Goal: Information Seeking & Learning: Learn about a topic

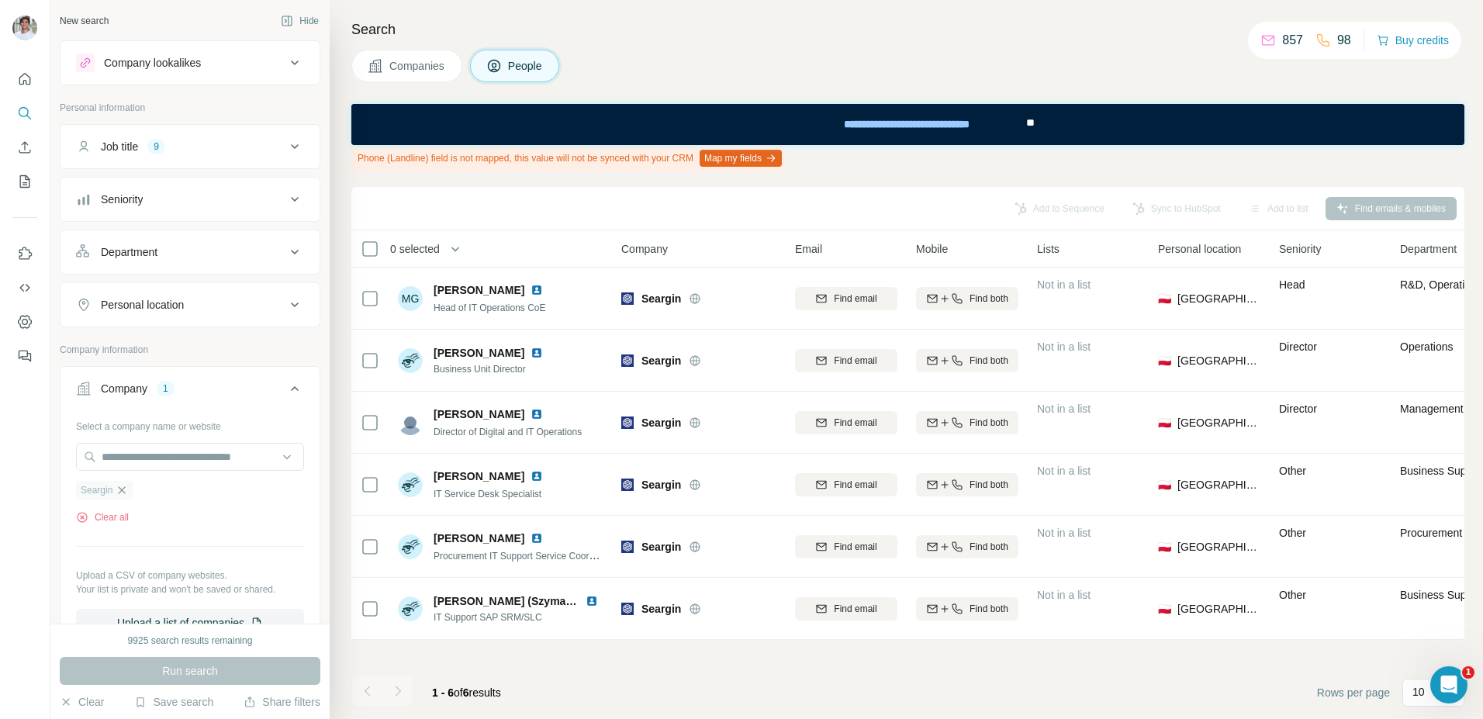
click at [126, 489] on icon "button" at bounding box center [122, 490] width 12 height 12
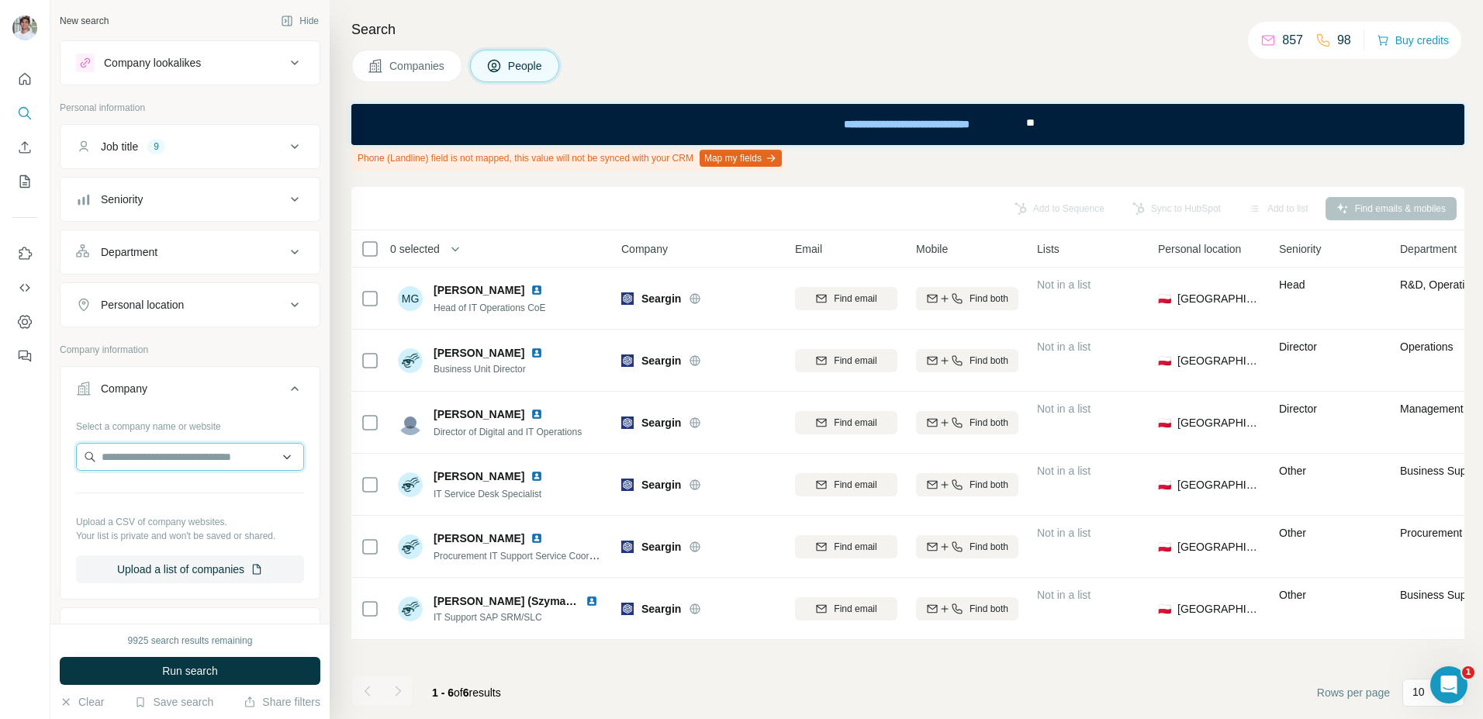
click at [151, 457] on input "text" at bounding box center [190, 457] width 228 height 28
type input "**********"
click at [167, 487] on p "Bijouterie RC Lens" at bounding box center [165, 492] width 91 height 16
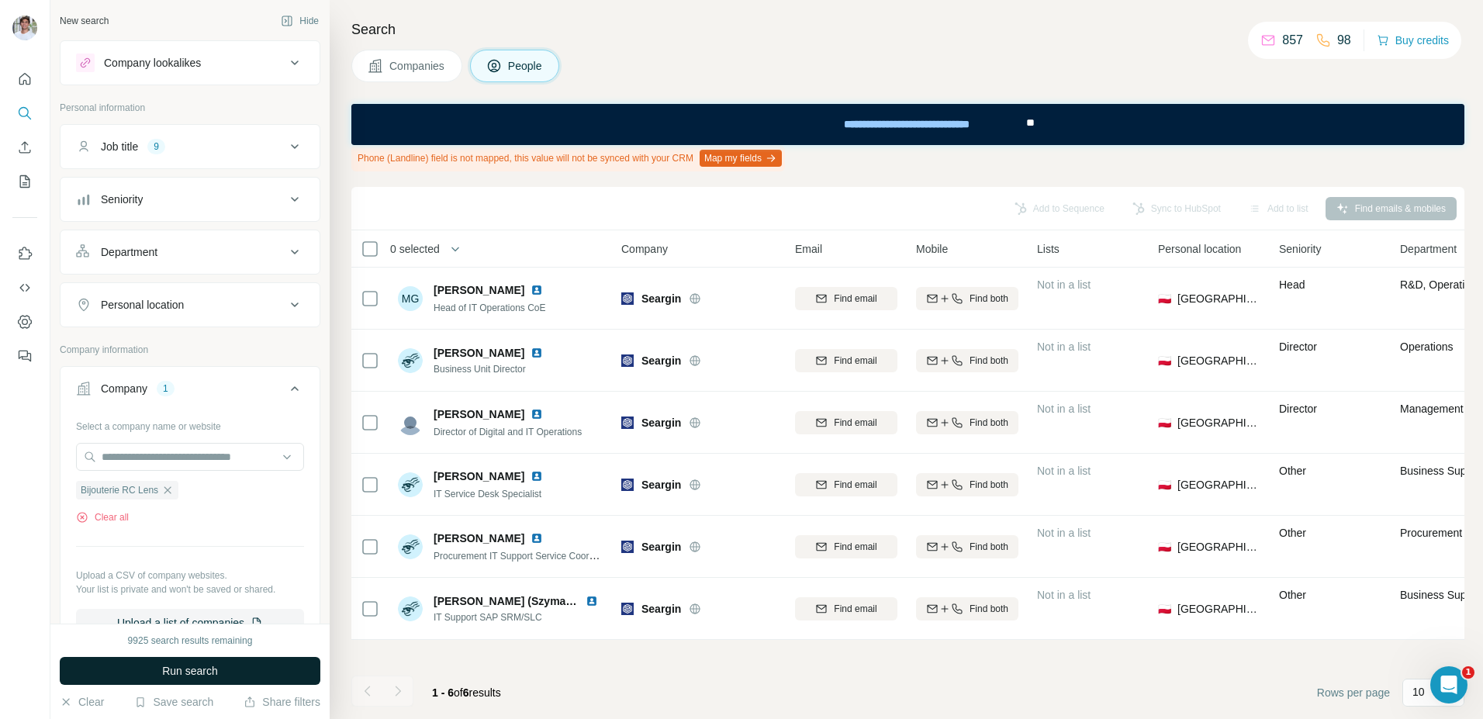
click at [172, 618] on span "Run search" at bounding box center [190, 671] width 56 height 16
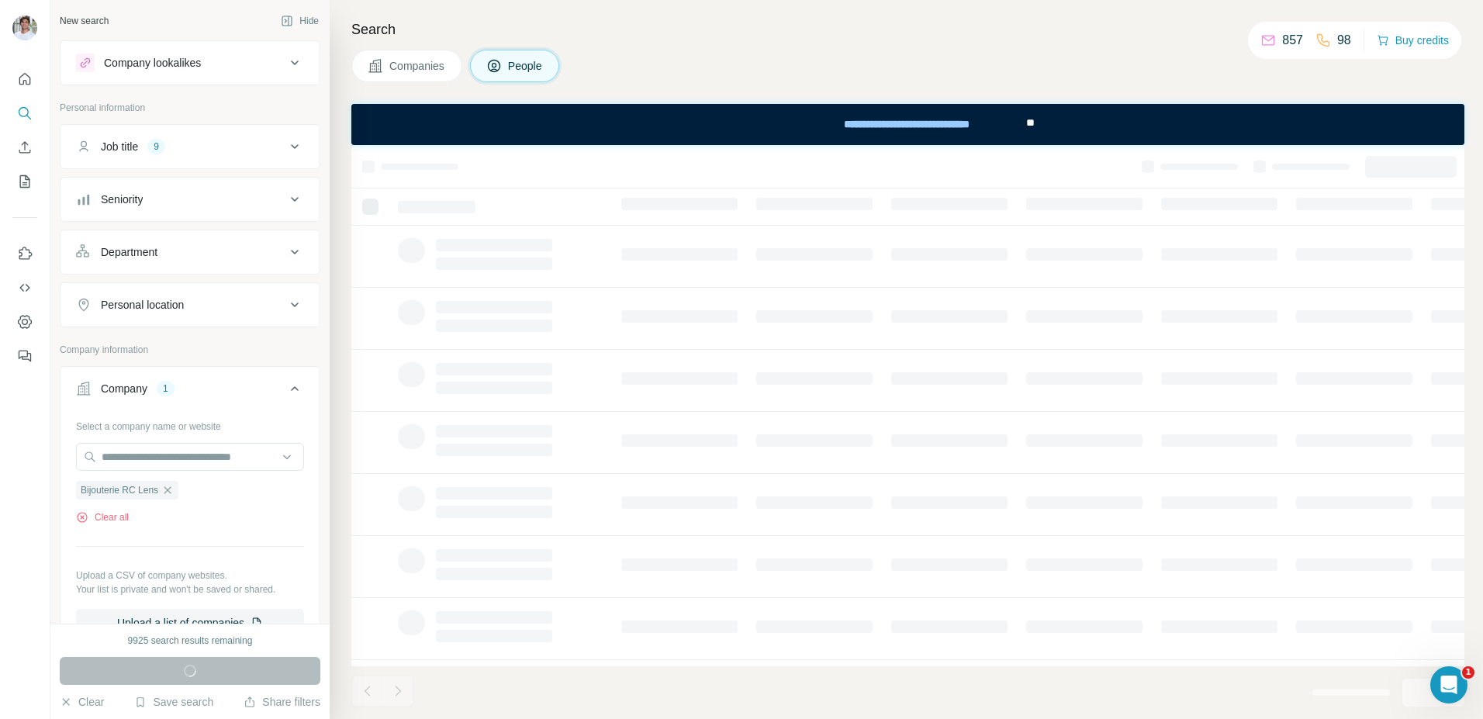
click at [438, 58] on span "Companies" at bounding box center [417, 66] width 57 height 16
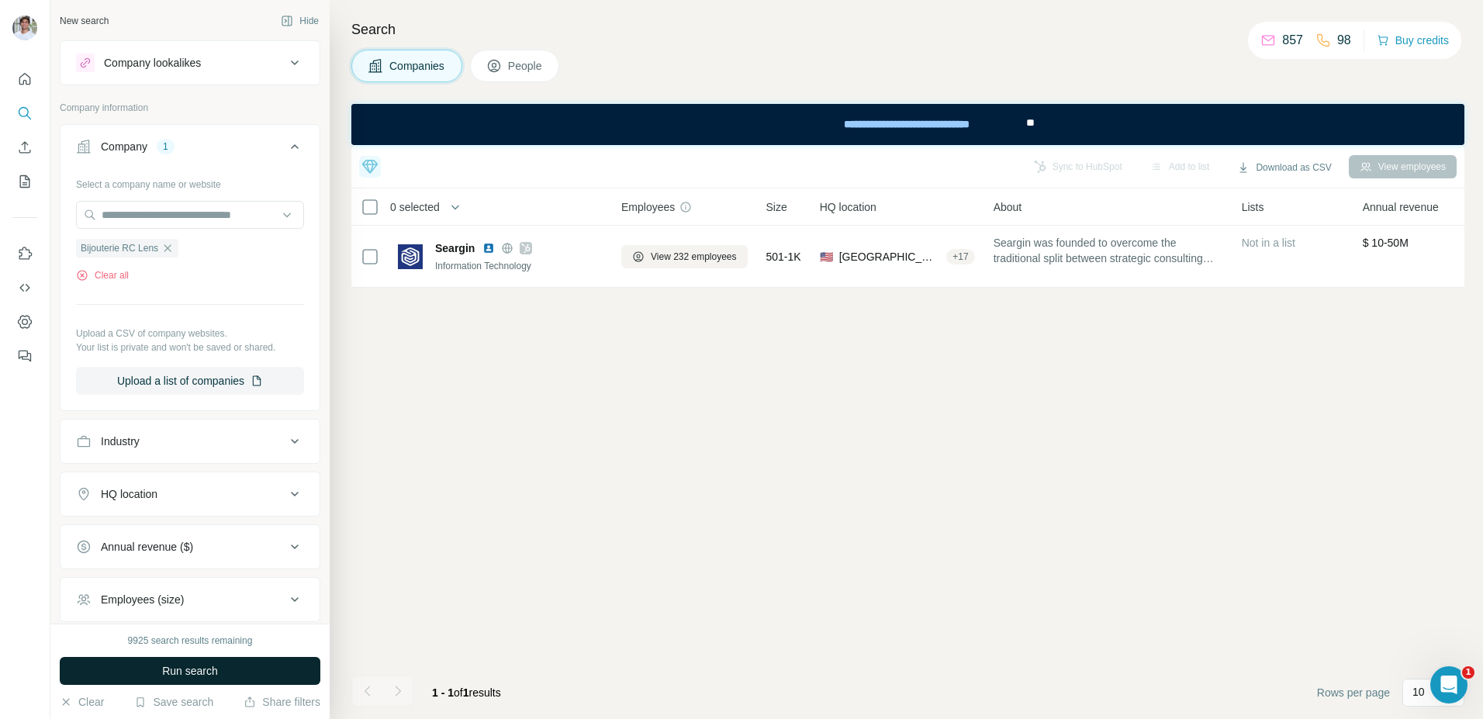
click at [150, 618] on button "Run search" at bounding box center [190, 671] width 261 height 28
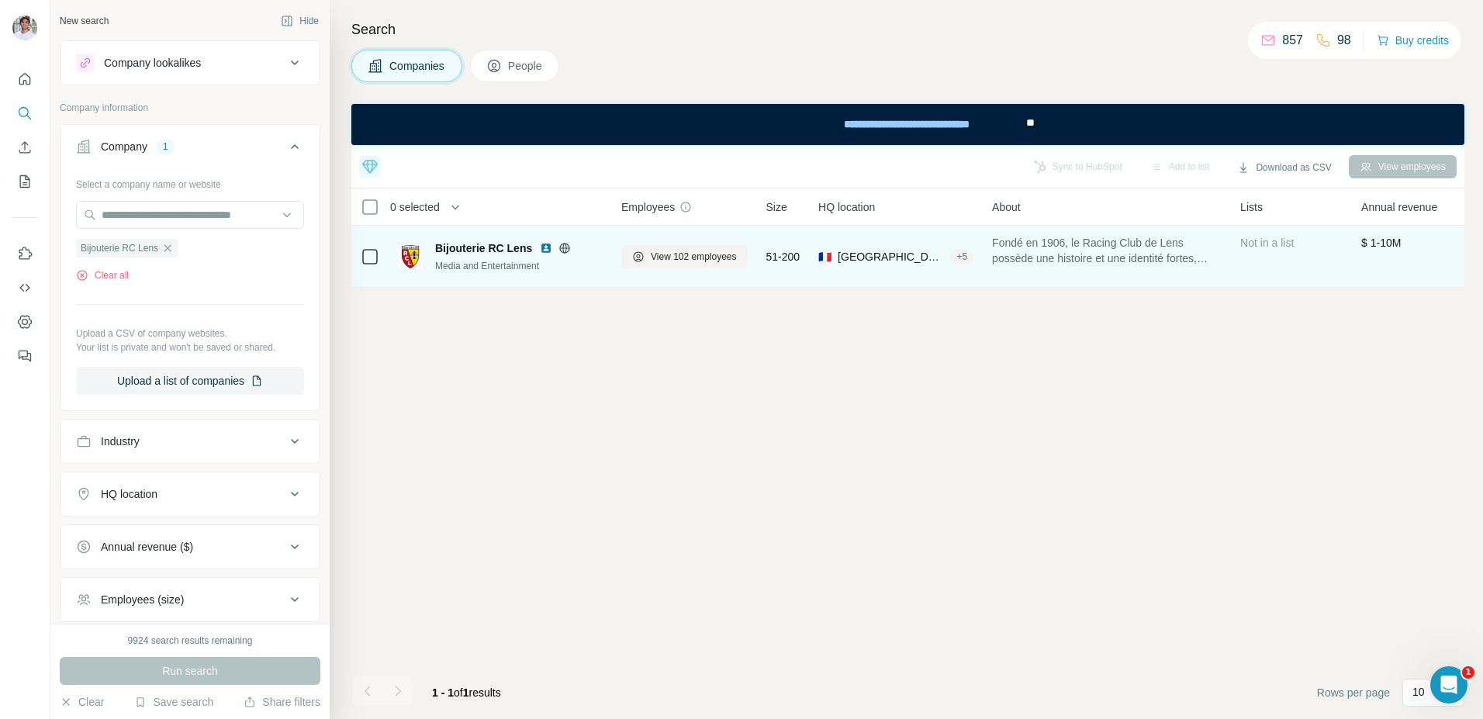
click at [544, 249] on img at bounding box center [546, 248] width 12 height 12
click at [684, 252] on span "View 102 employees" at bounding box center [694, 257] width 86 height 14
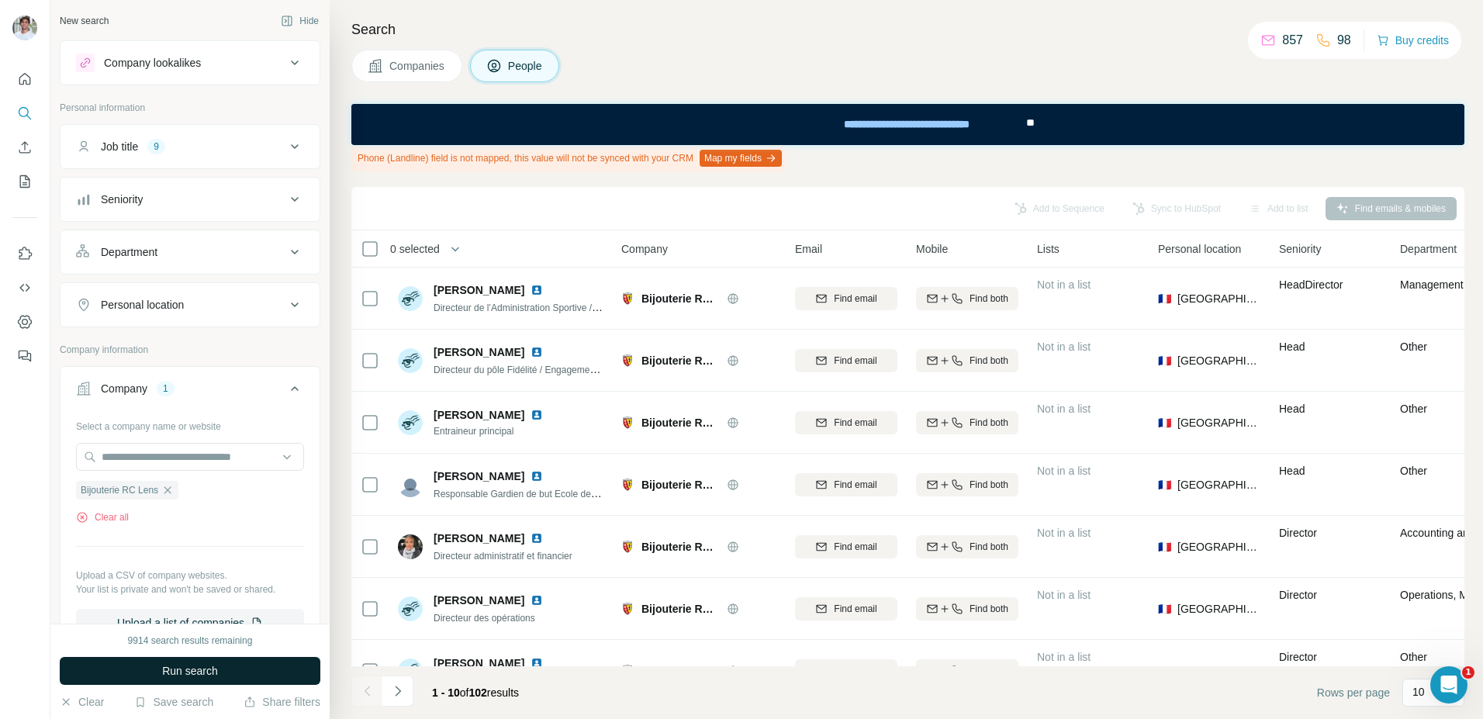
click at [220, 618] on button "Run search" at bounding box center [190, 671] width 261 height 28
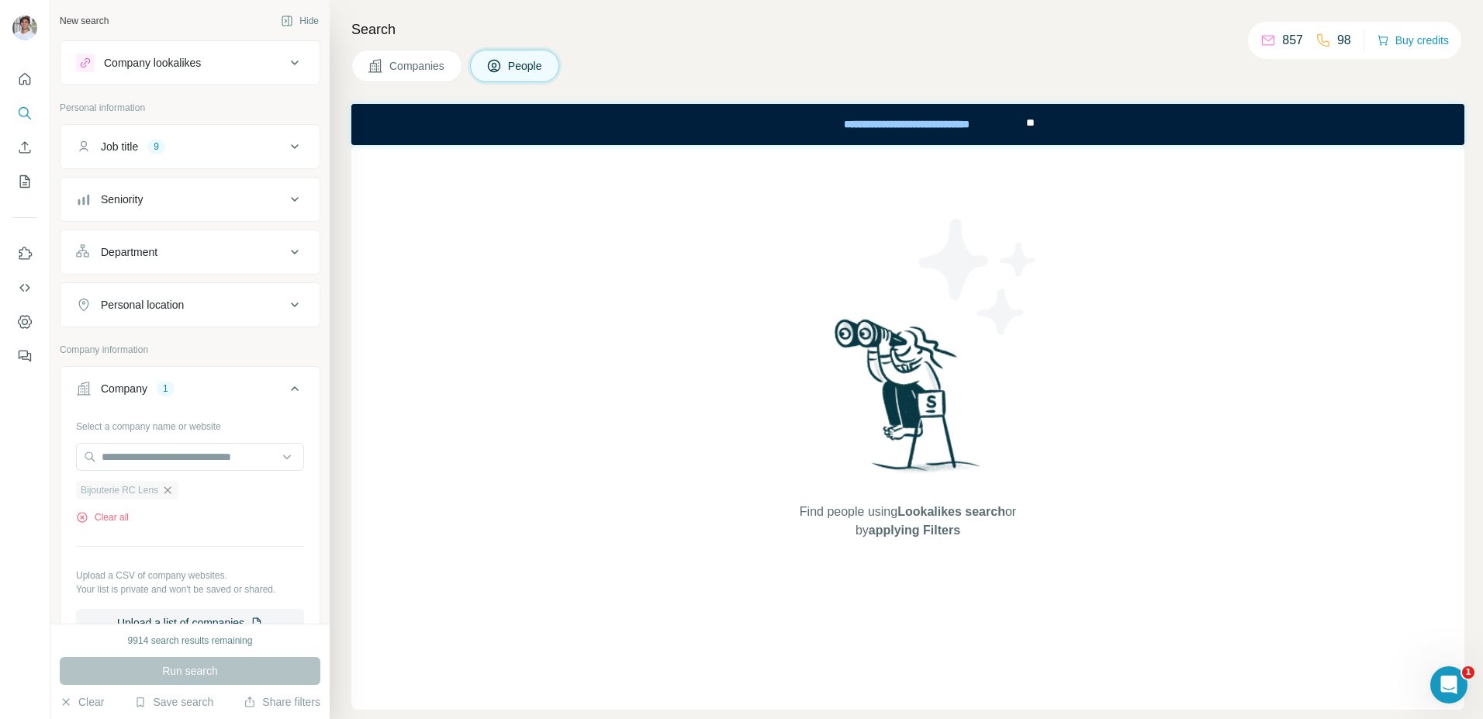
click at [172, 485] on icon "button" at bounding box center [167, 490] width 12 height 12
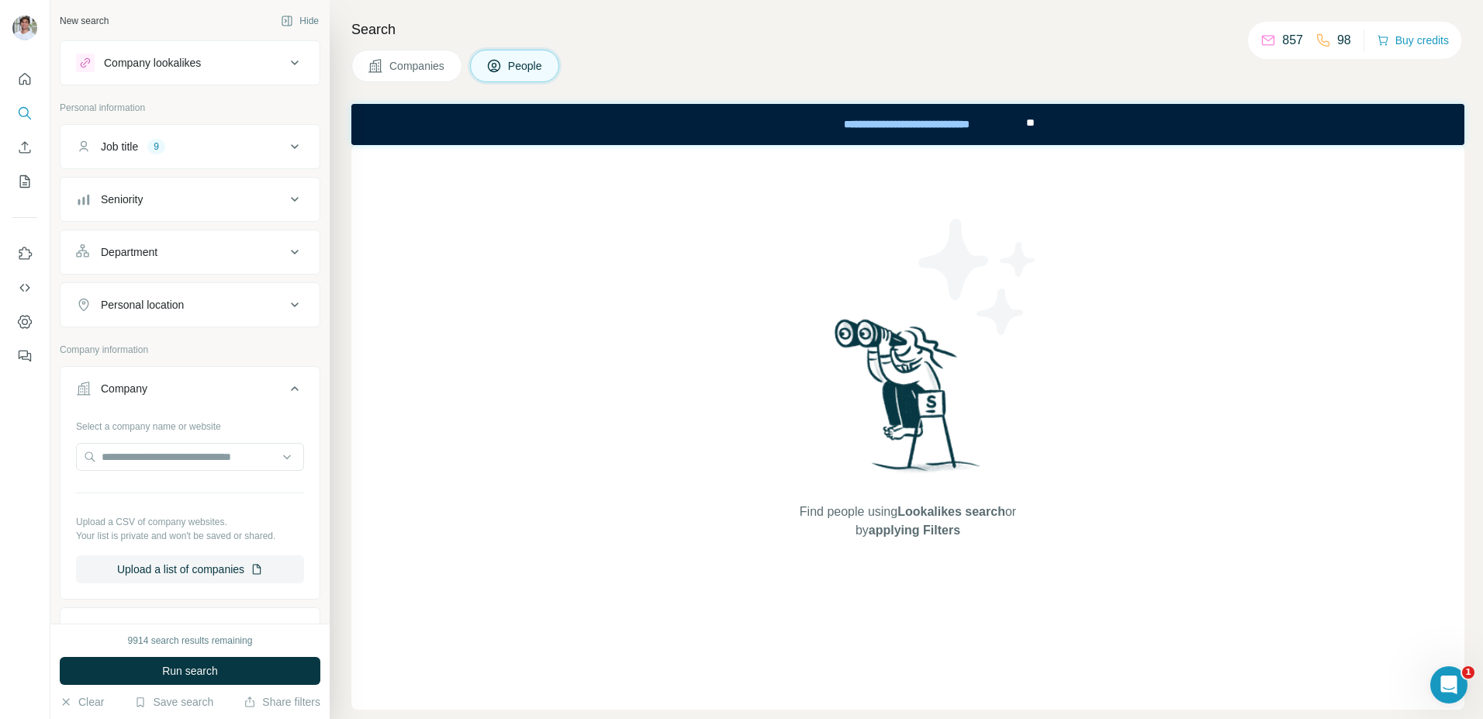
click at [172, 472] on div at bounding box center [190, 458] width 228 height 31
click at [180, 458] on input "text" at bounding box center [190, 457] width 228 height 28
paste input "**********"
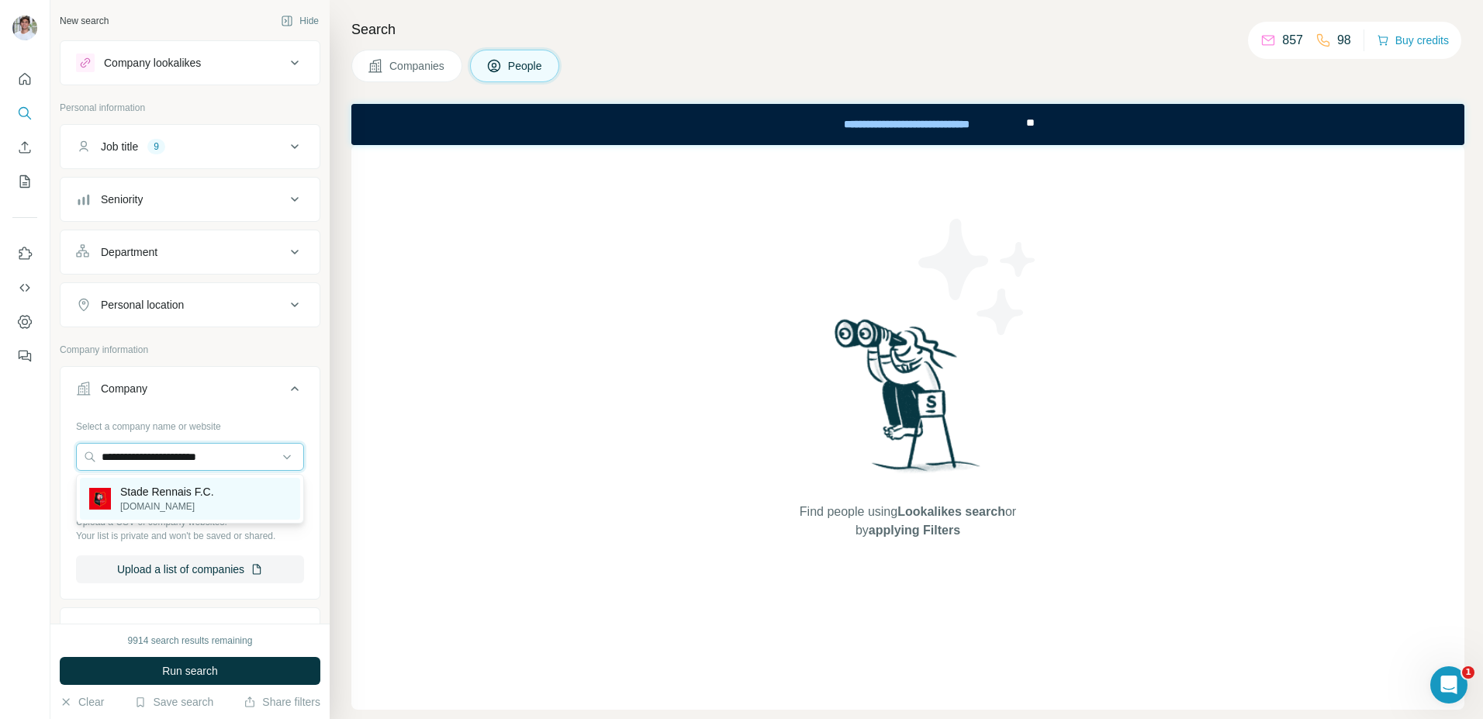
type input "**********"
click at [173, 491] on p "Stade Rennais F.C." at bounding box center [167, 492] width 94 height 16
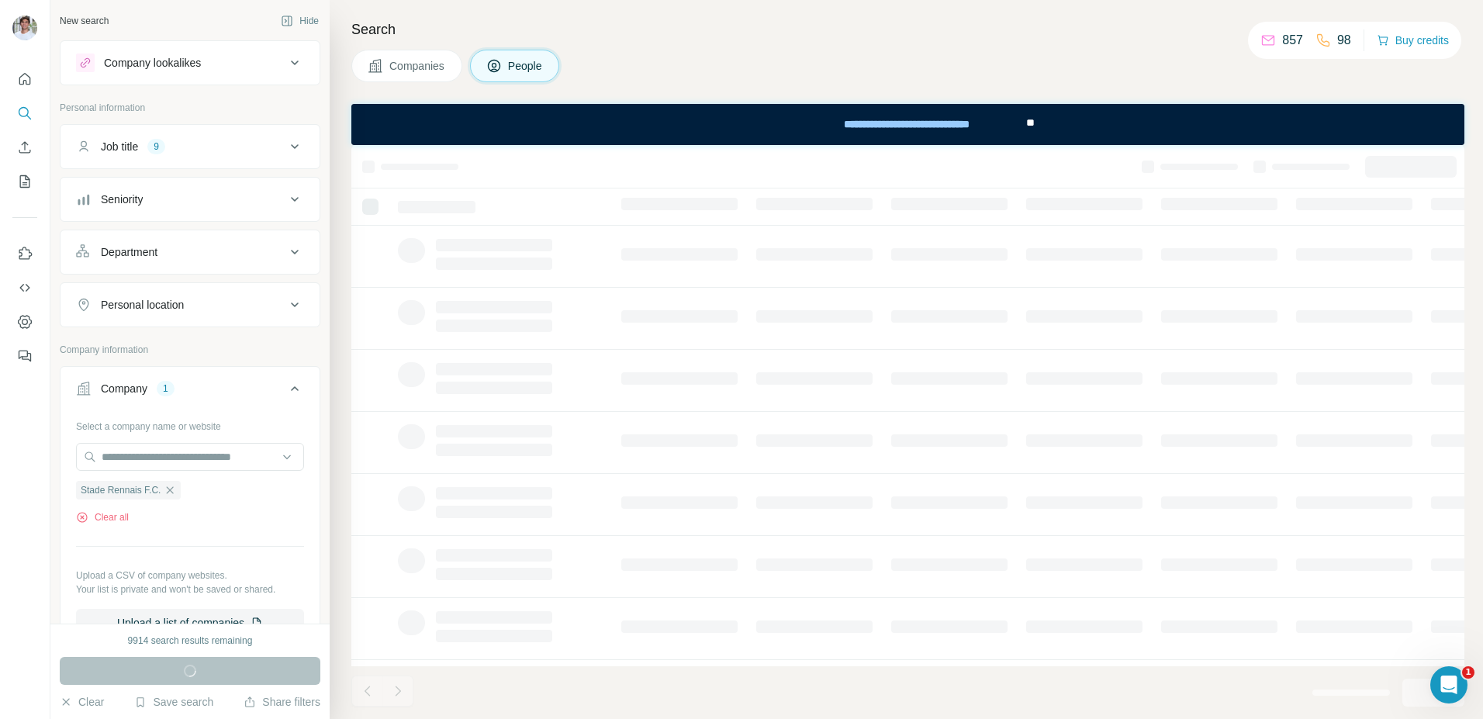
click at [396, 69] on span "Companies" at bounding box center [417, 66] width 57 height 16
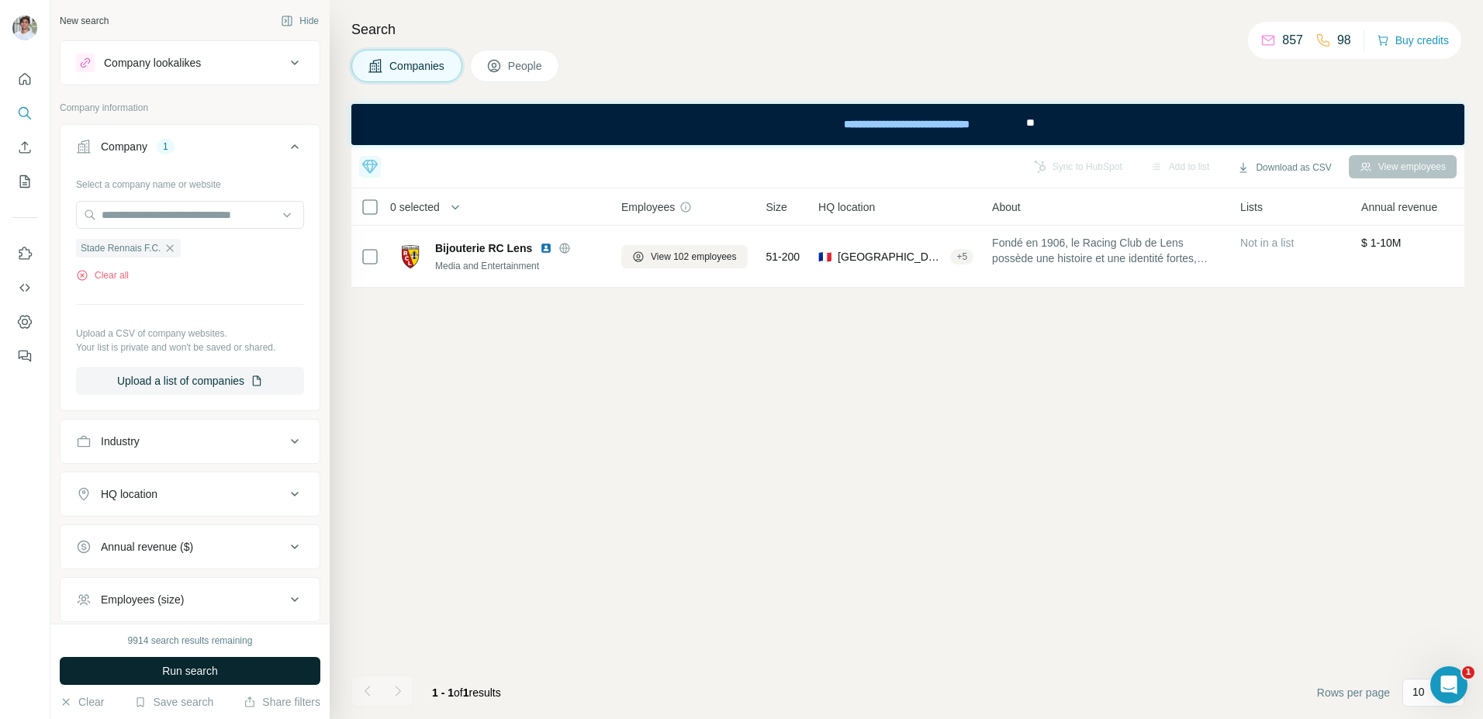
click at [204, 618] on span "Run search" at bounding box center [190, 671] width 56 height 16
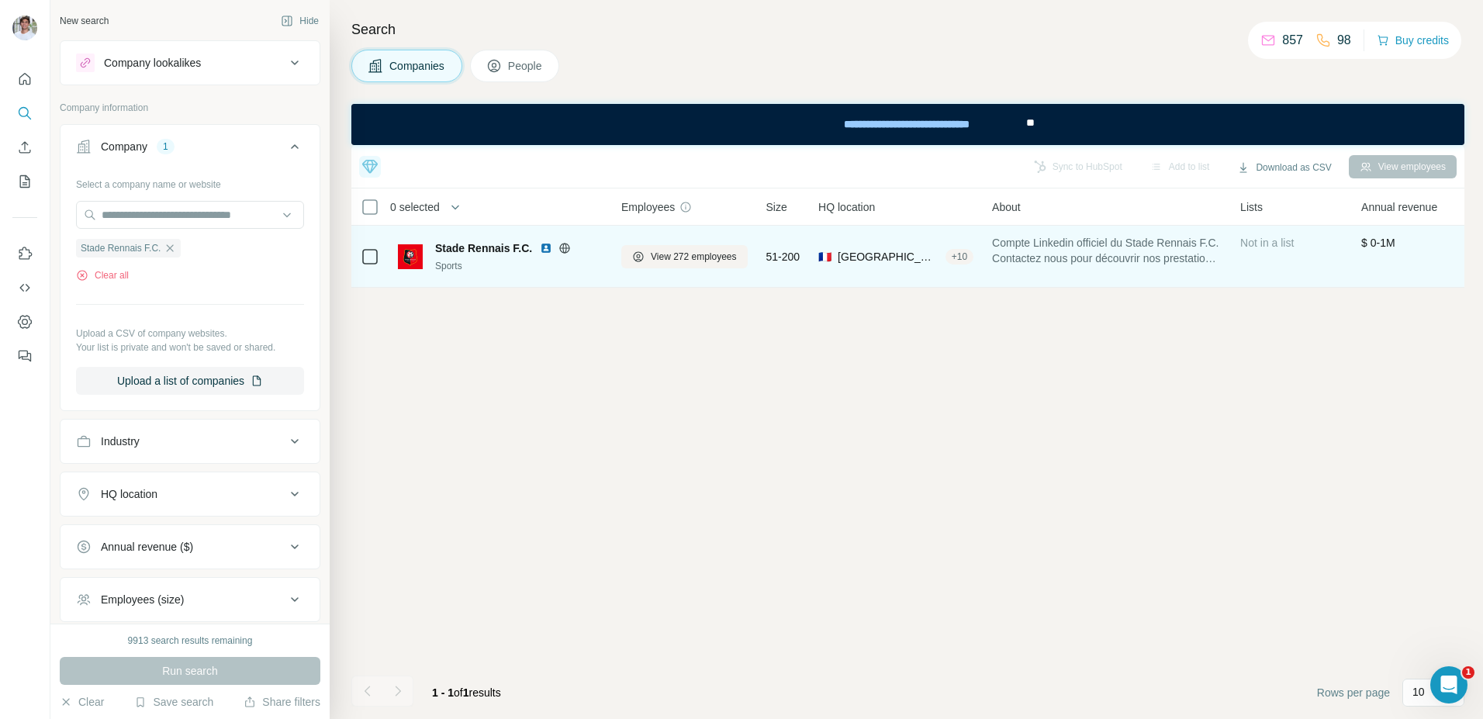
click at [546, 247] on img at bounding box center [546, 248] width 12 height 12
click at [665, 252] on span "View 272 employees" at bounding box center [694, 257] width 86 height 14
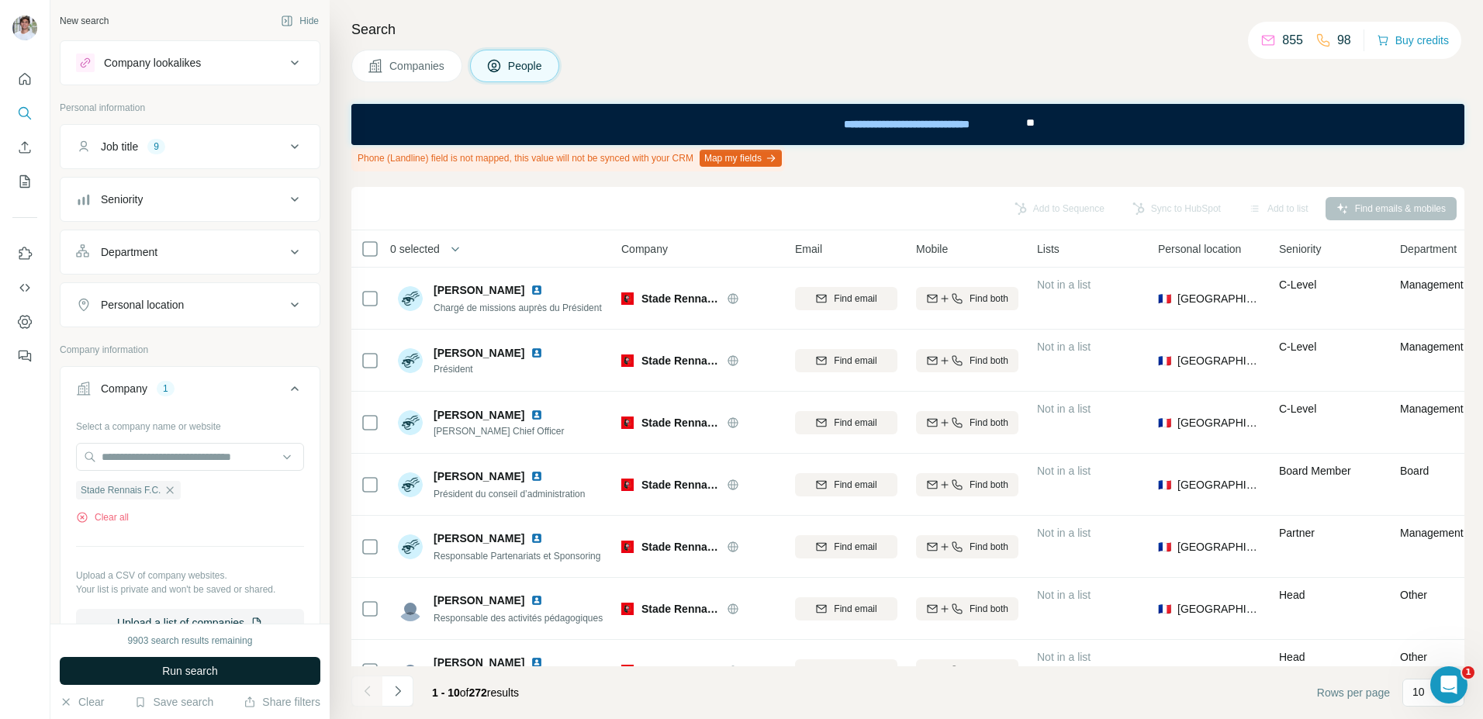
click at [277, 618] on button "Run search" at bounding box center [190, 671] width 261 height 28
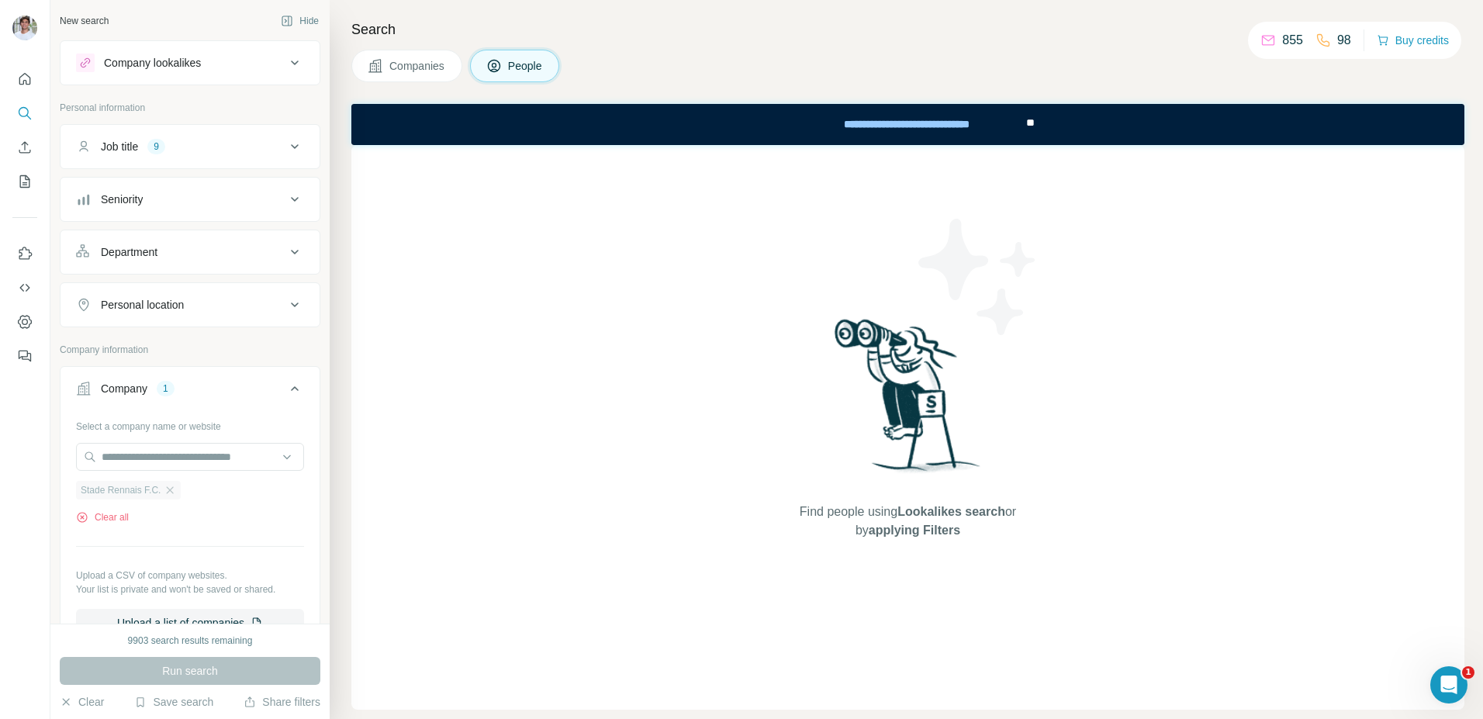
click at [179, 483] on div "Stade Rennais F.C." at bounding box center [128, 490] width 105 height 19
click at [176, 493] on icon "button" at bounding box center [170, 490] width 12 height 12
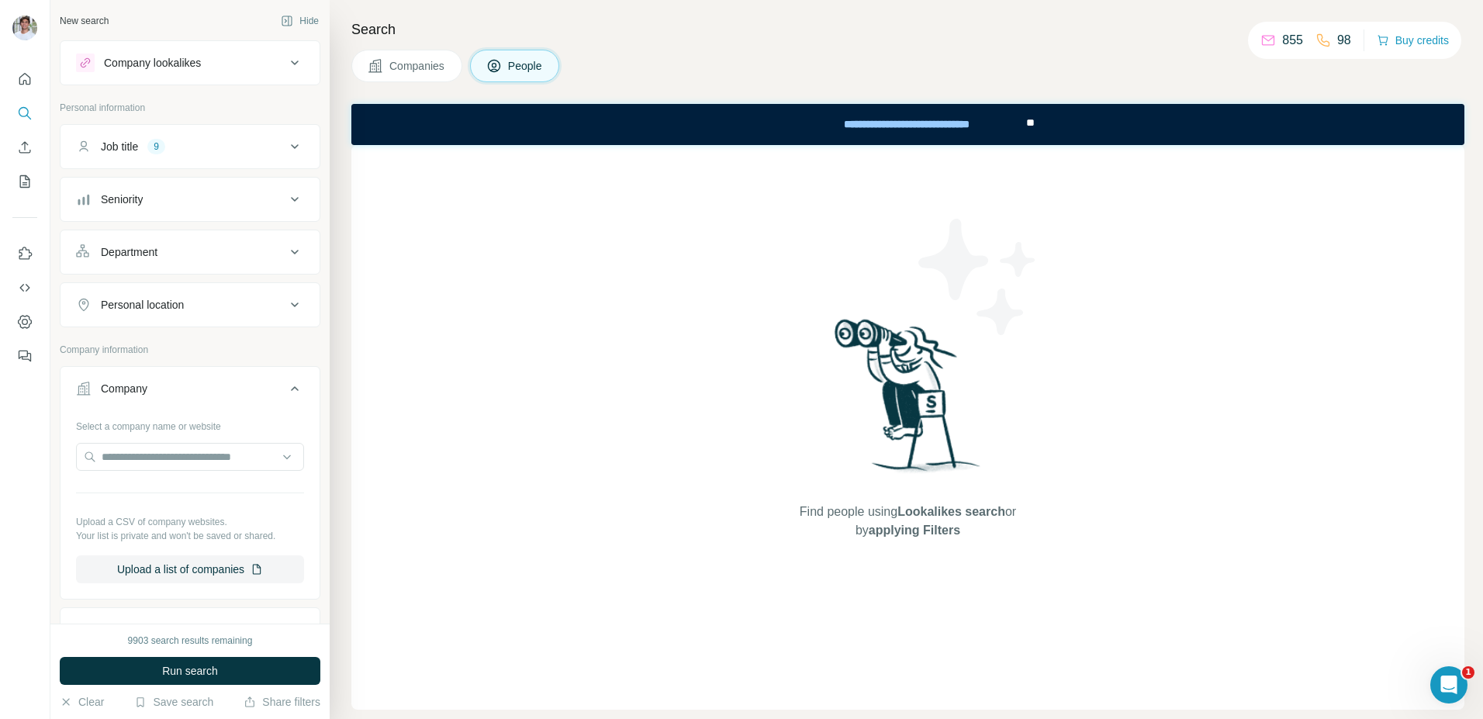
click at [428, 79] on button "Companies" at bounding box center [406, 66] width 111 height 33
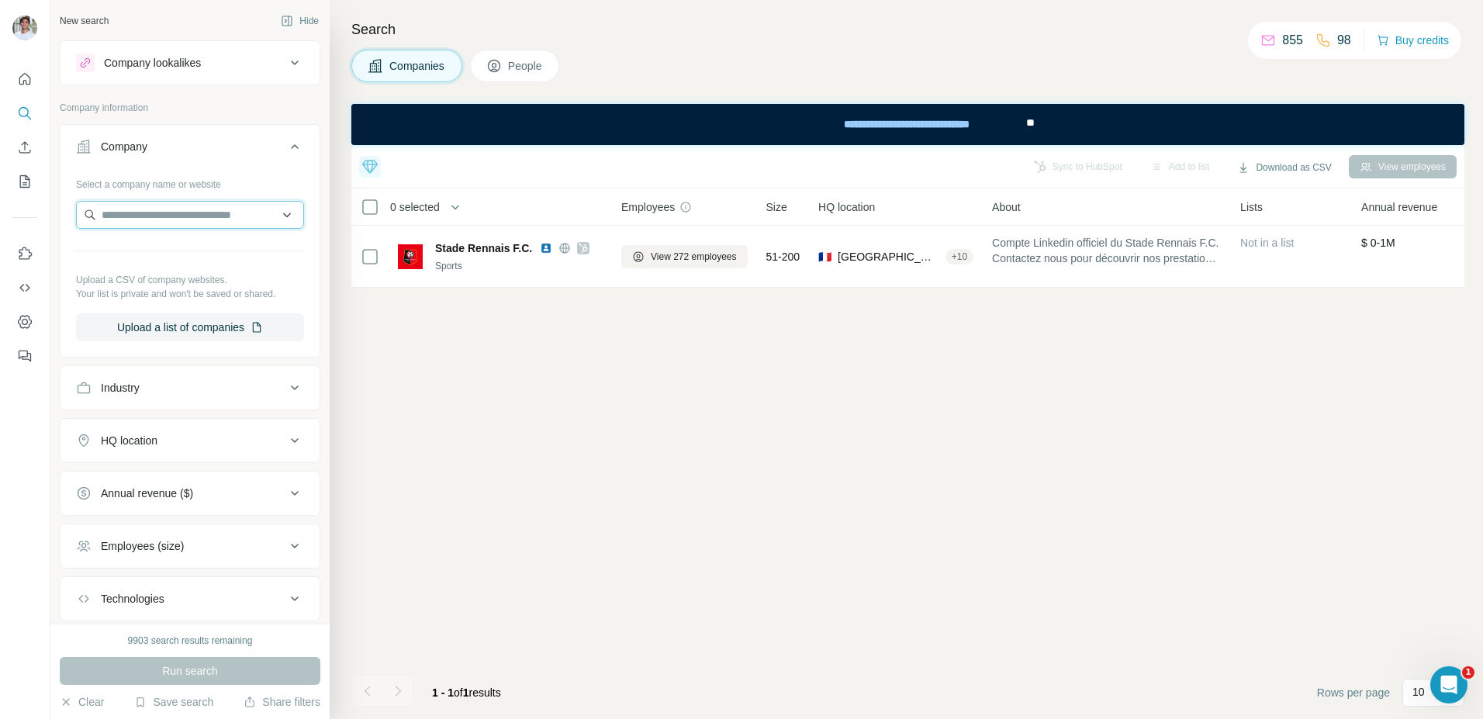
click at [181, 228] on input "text" at bounding box center [190, 215] width 228 height 28
paste input "**********"
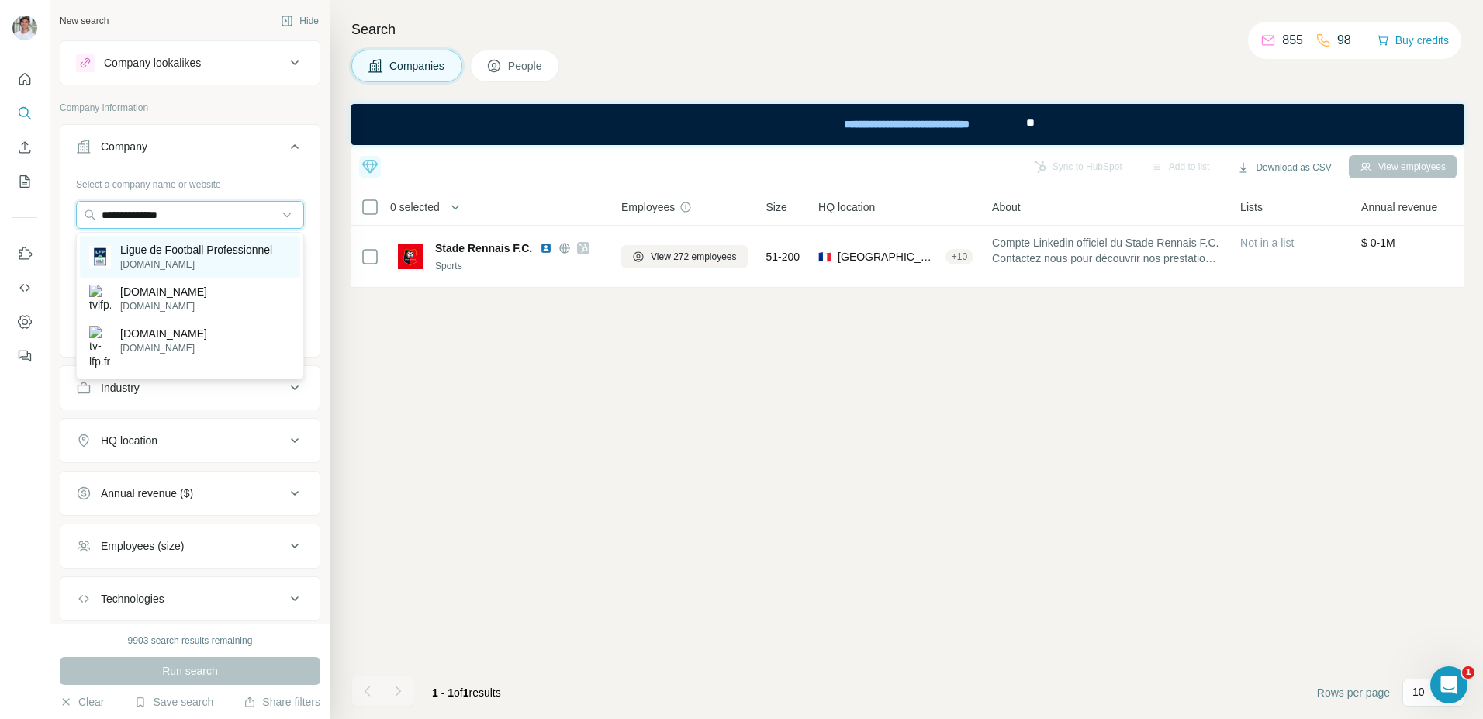
type input "**********"
click at [181, 245] on p "Ligue de Football Professionnel" at bounding box center [196, 250] width 152 height 16
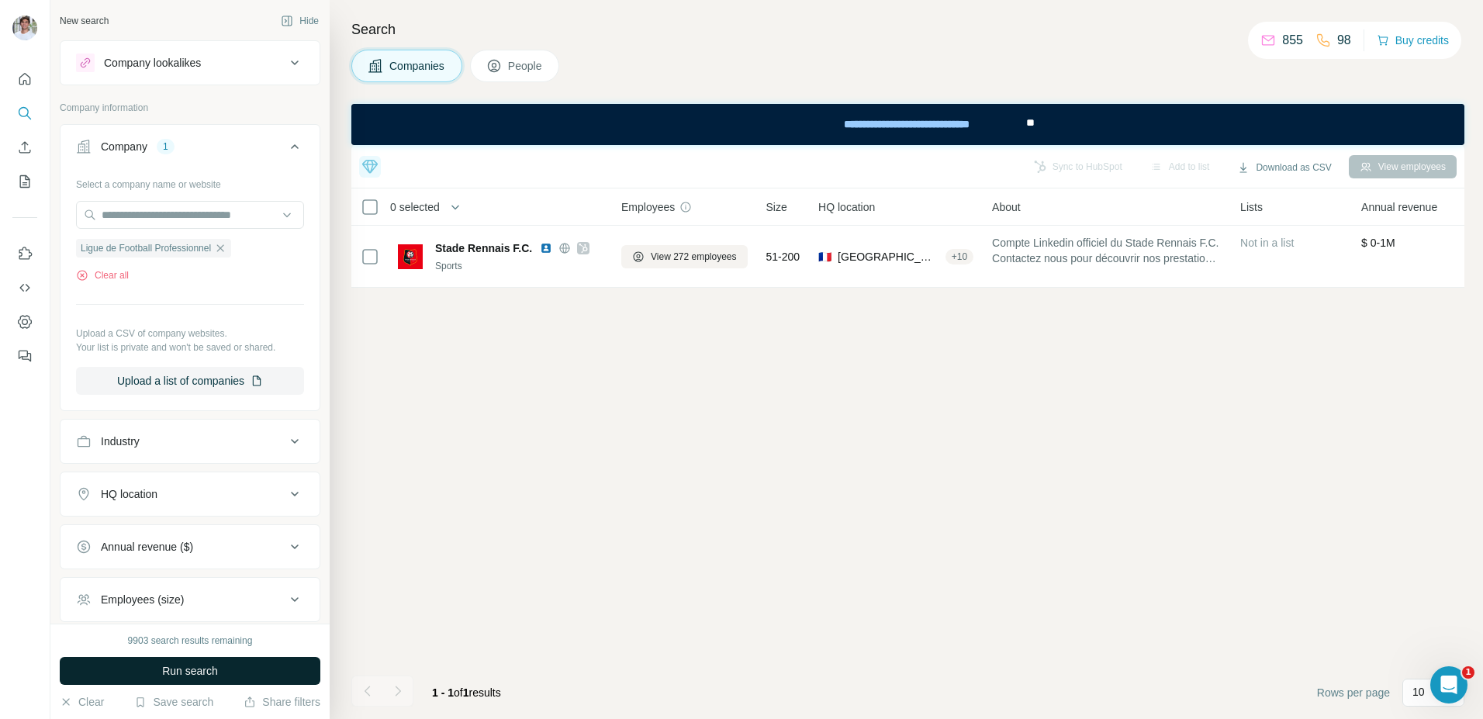
click at [185, 618] on span "Run search" at bounding box center [190, 671] width 56 height 16
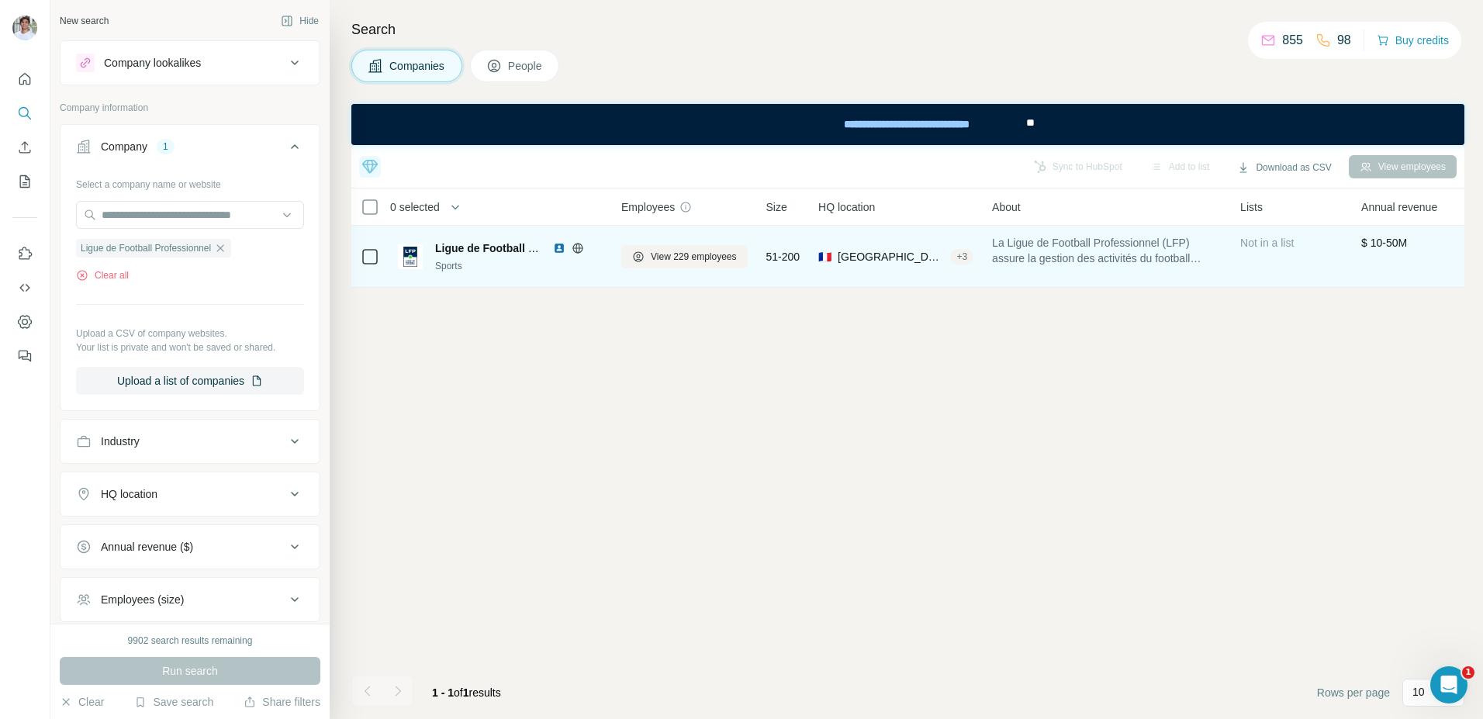
click at [563, 251] on img at bounding box center [559, 248] width 12 height 12
click at [692, 251] on span "View 229 employees" at bounding box center [694, 257] width 86 height 14
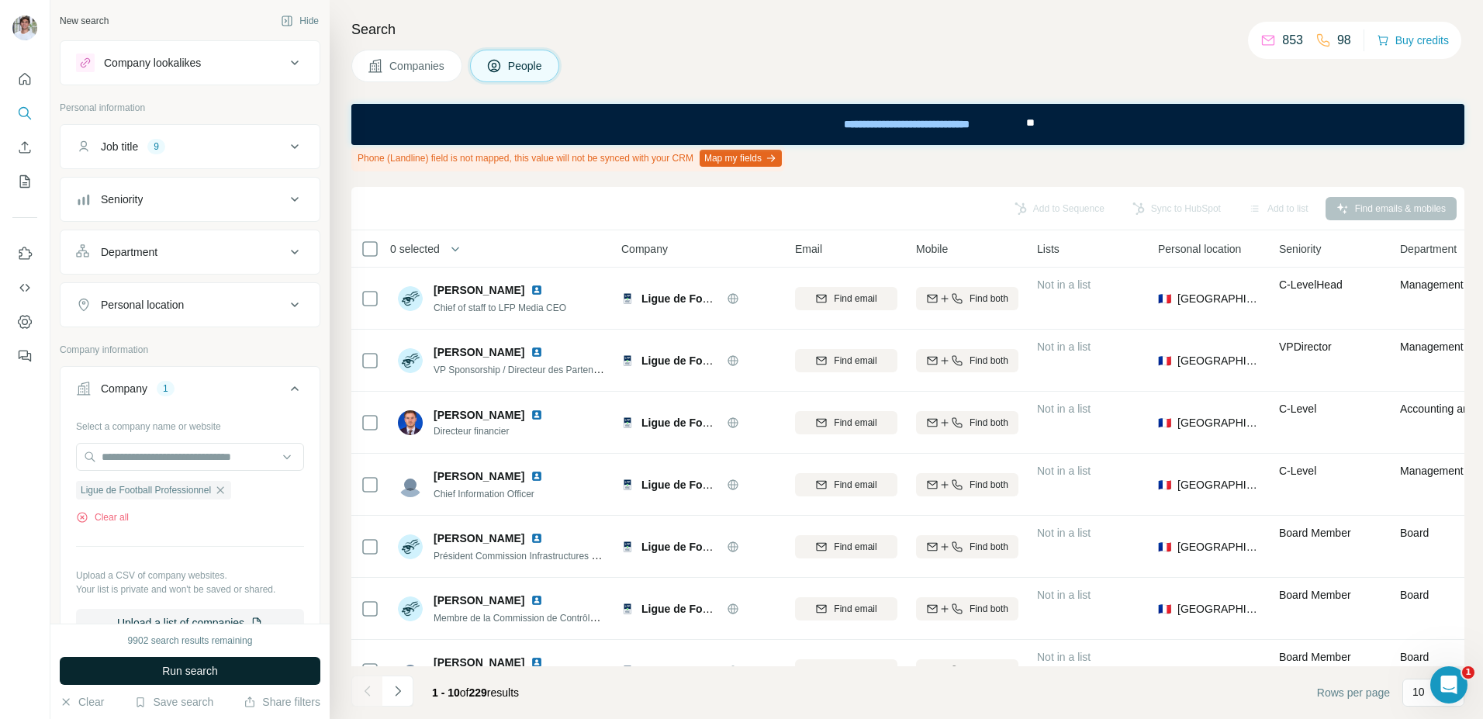
click at [245, 618] on button "Run search" at bounding box center [190, 671] width 261 height 28
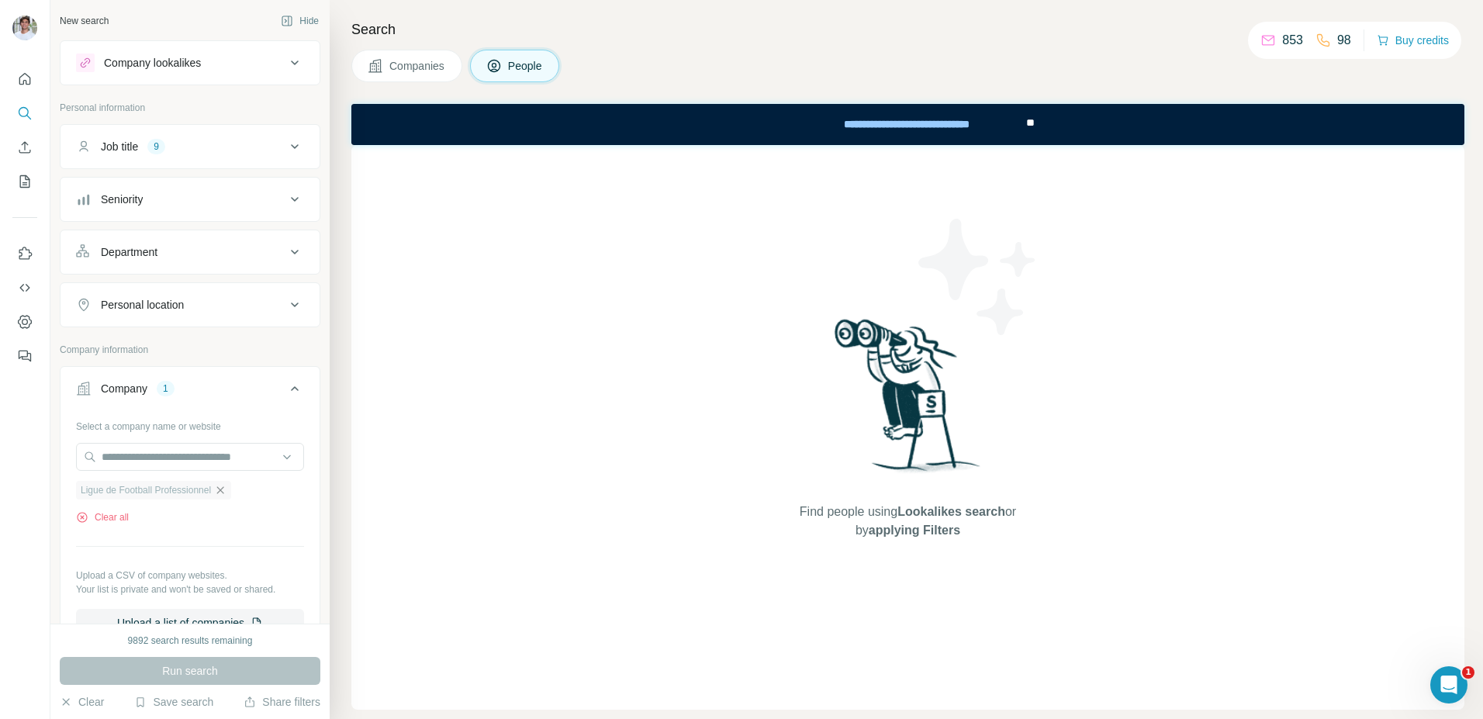
click at [226, 495] on icon "button" at bounding box center [220, 490] width 12 height 12
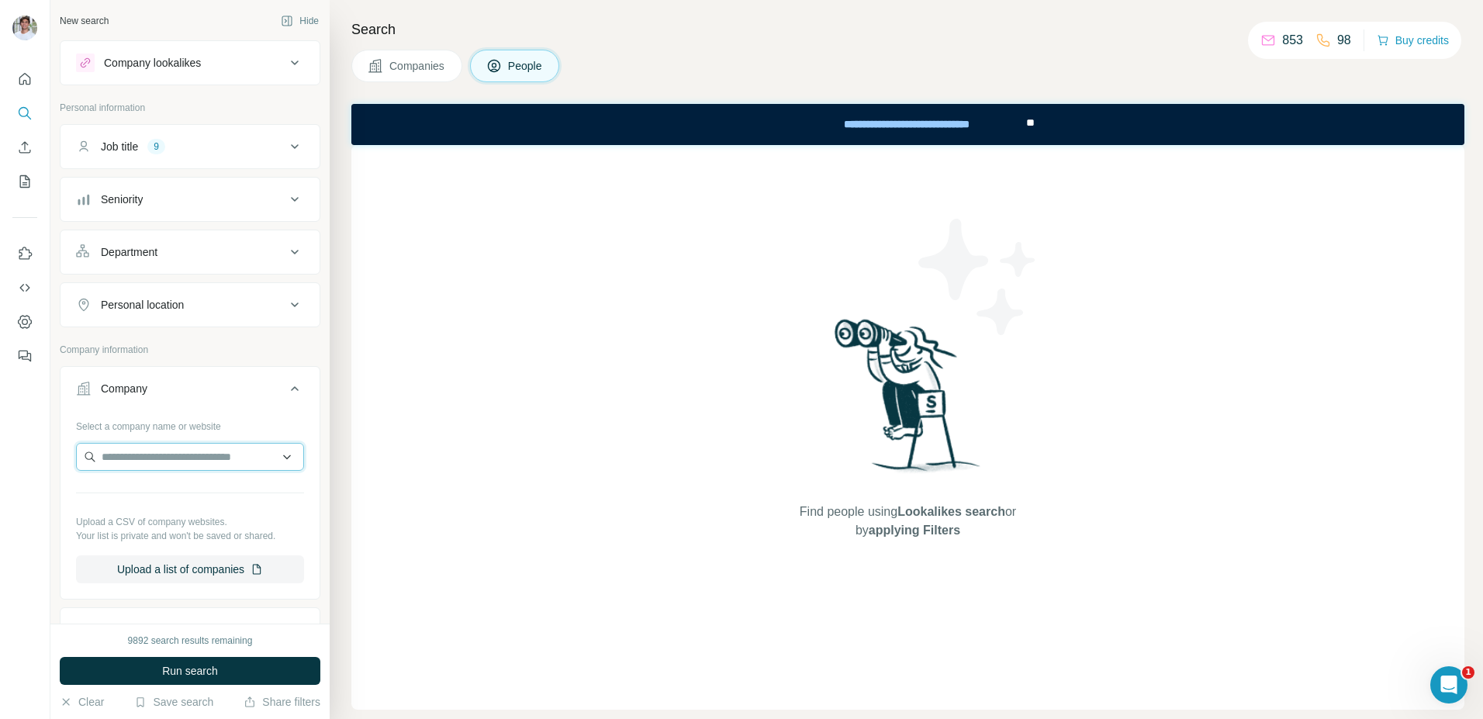
click at [228, 467] on input "text" at bounding box center [190, 457] width 228 height 28
type input "**********"
click at [211, 493] on p "Toulouse Football Club" at bounding box center [175, 492] width 110 height 16
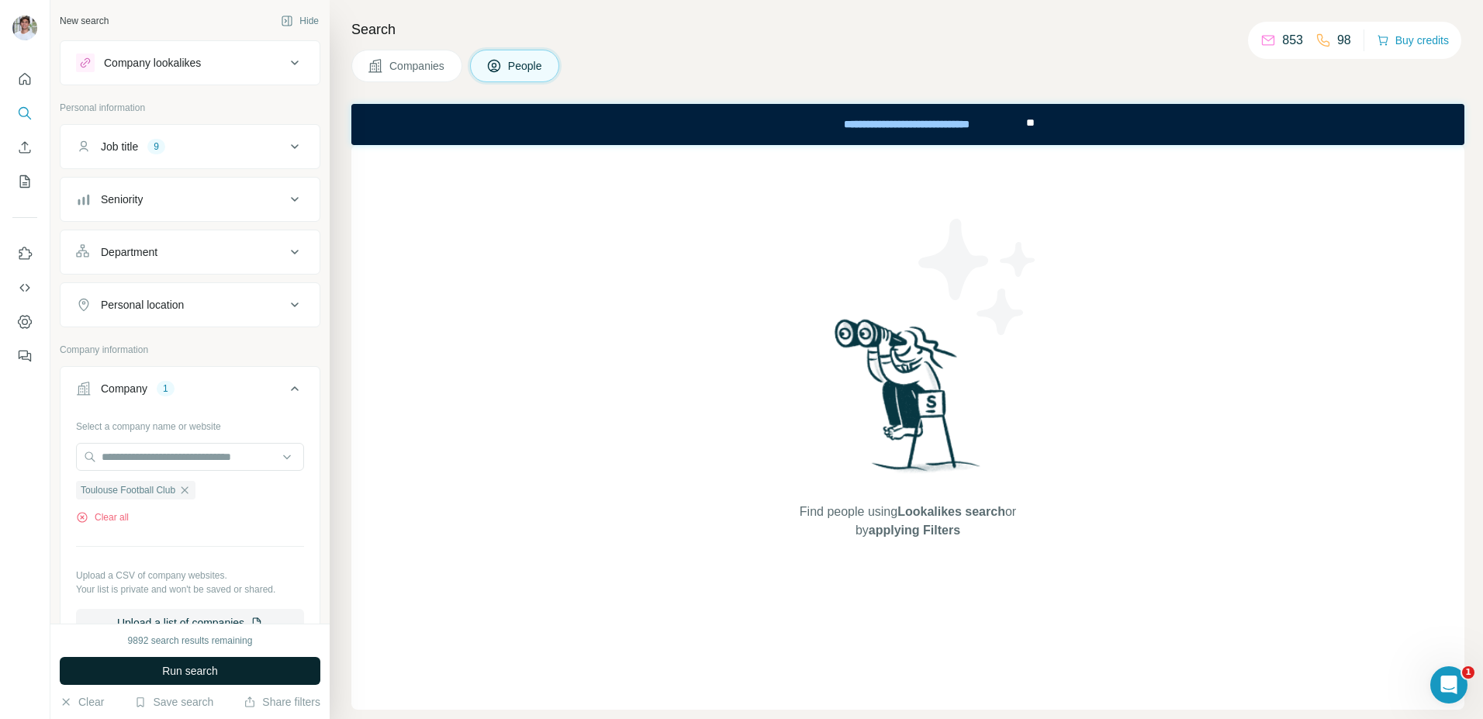
click at [199, 618] on span "Run search" at bounding box center [190, 671] width 56 height 16
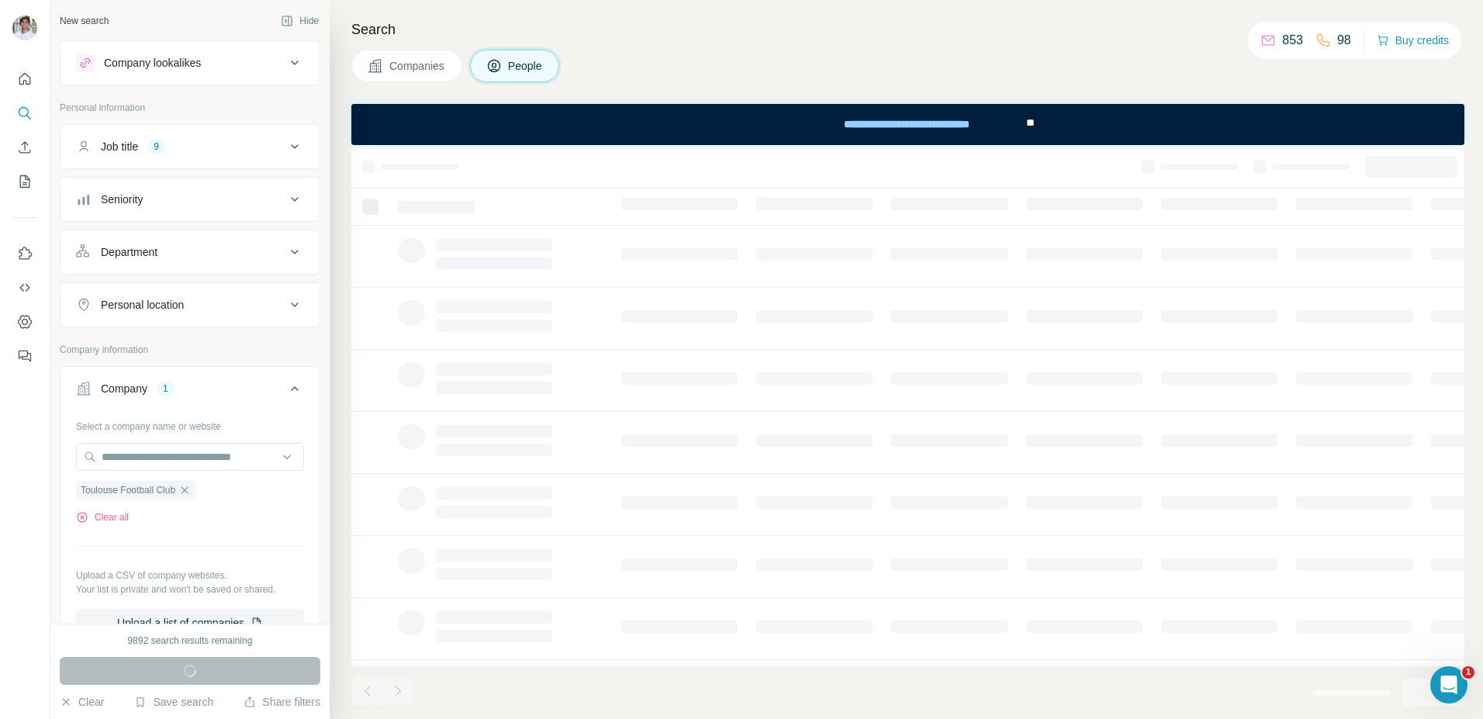
click at [407, 77] on button "Companies" at bounding box center [406, 66] width 111 height 33
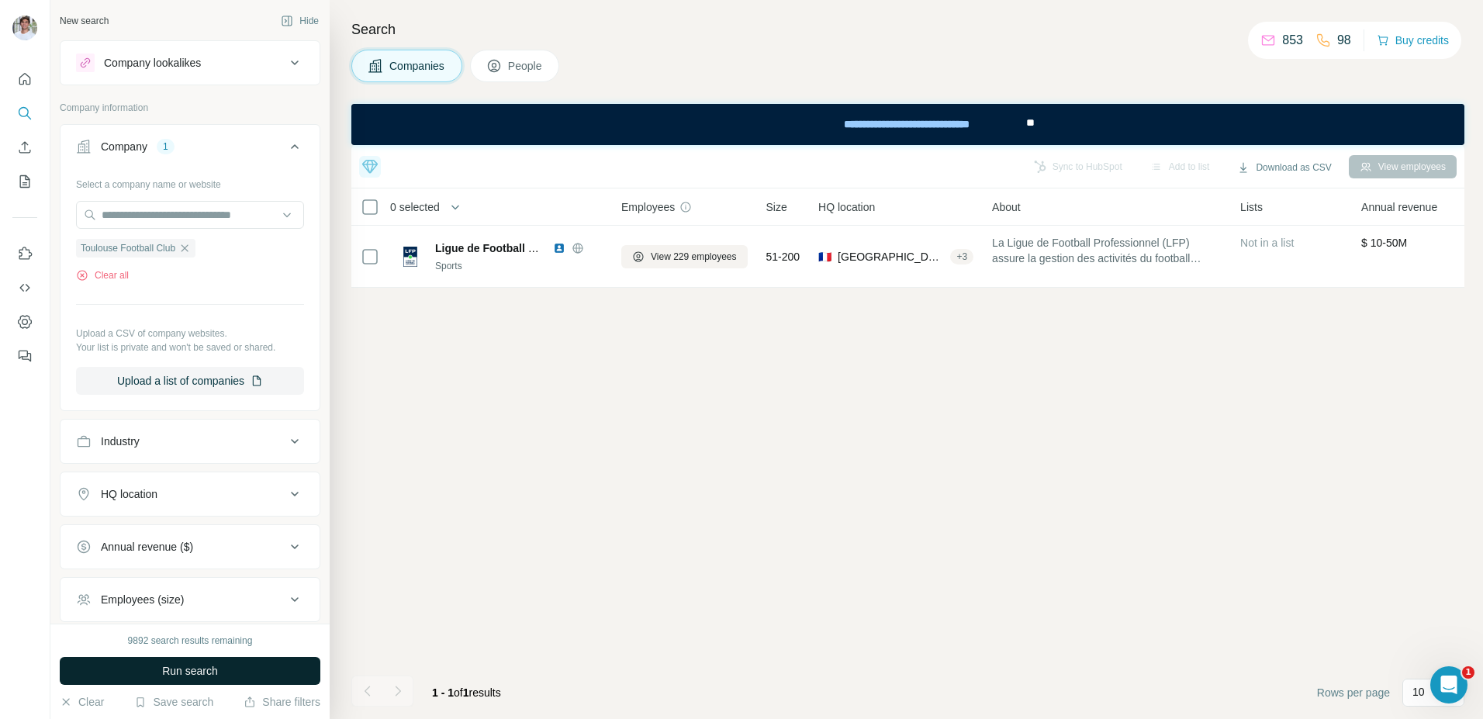
click at [214, 618] on span "Run search" at bounding box center [190, 671] width 56 height 16
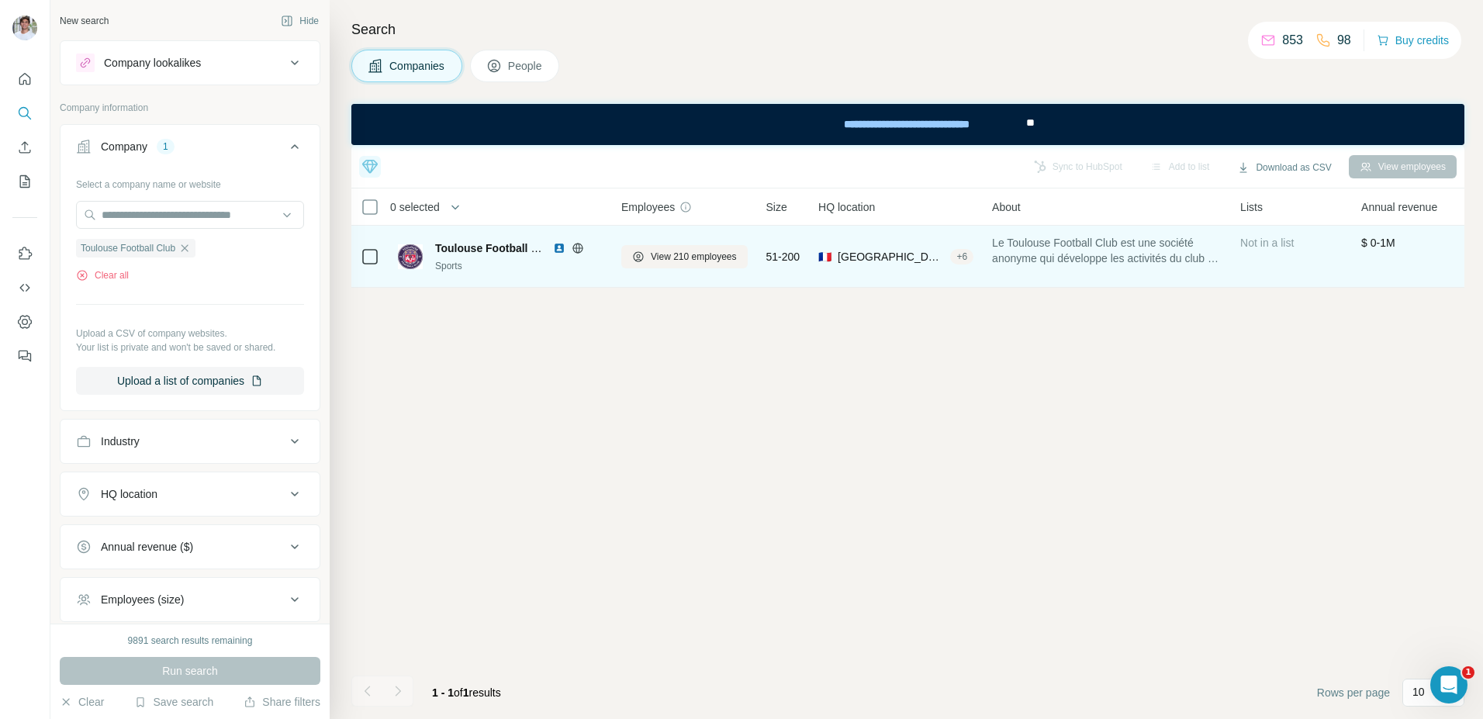
click at [553, 246] on img at bounding box center [559, 248] width 12 height 12
click at [714, 247] on button "View 210 employees" at bounding box center [684, 256] width 126 height 23
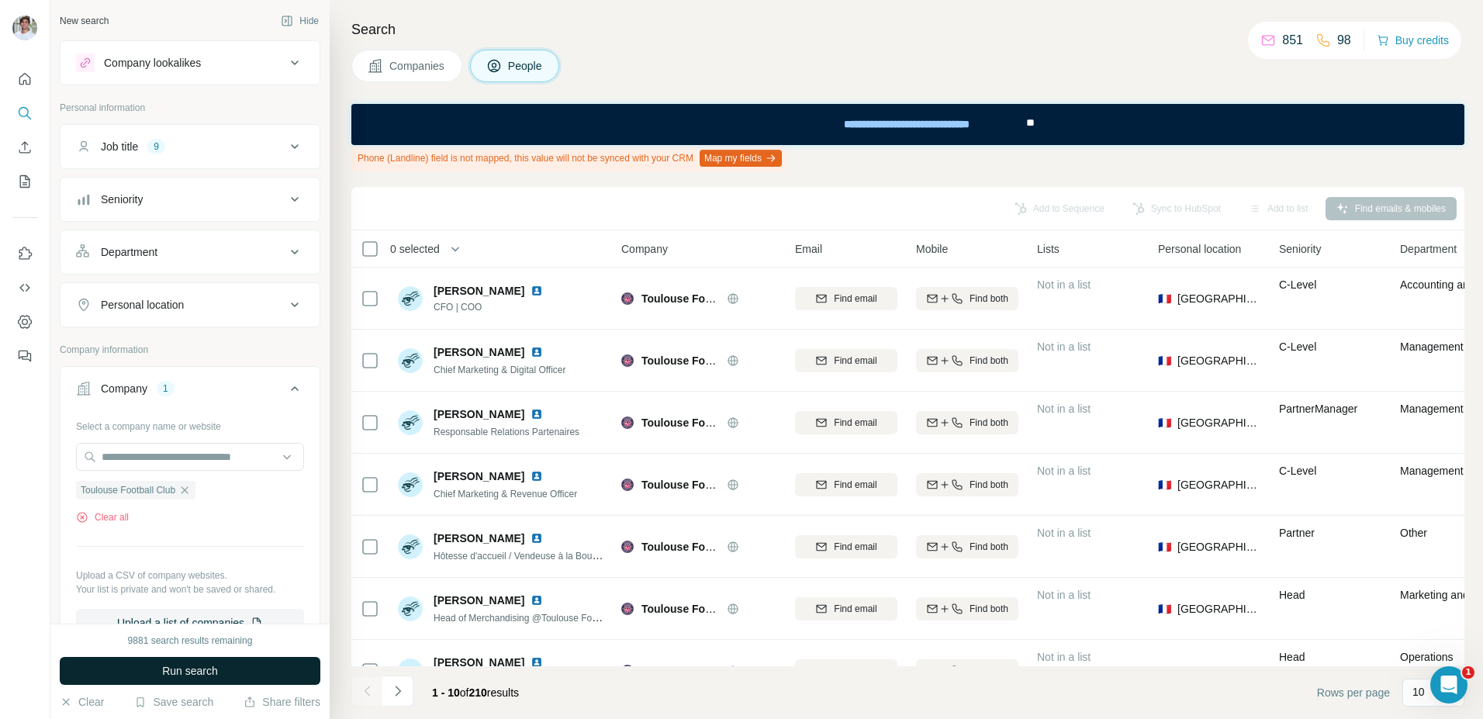
click at [253, 618] on button "Run search" at bounding box center [190, 671] width 261 height 28
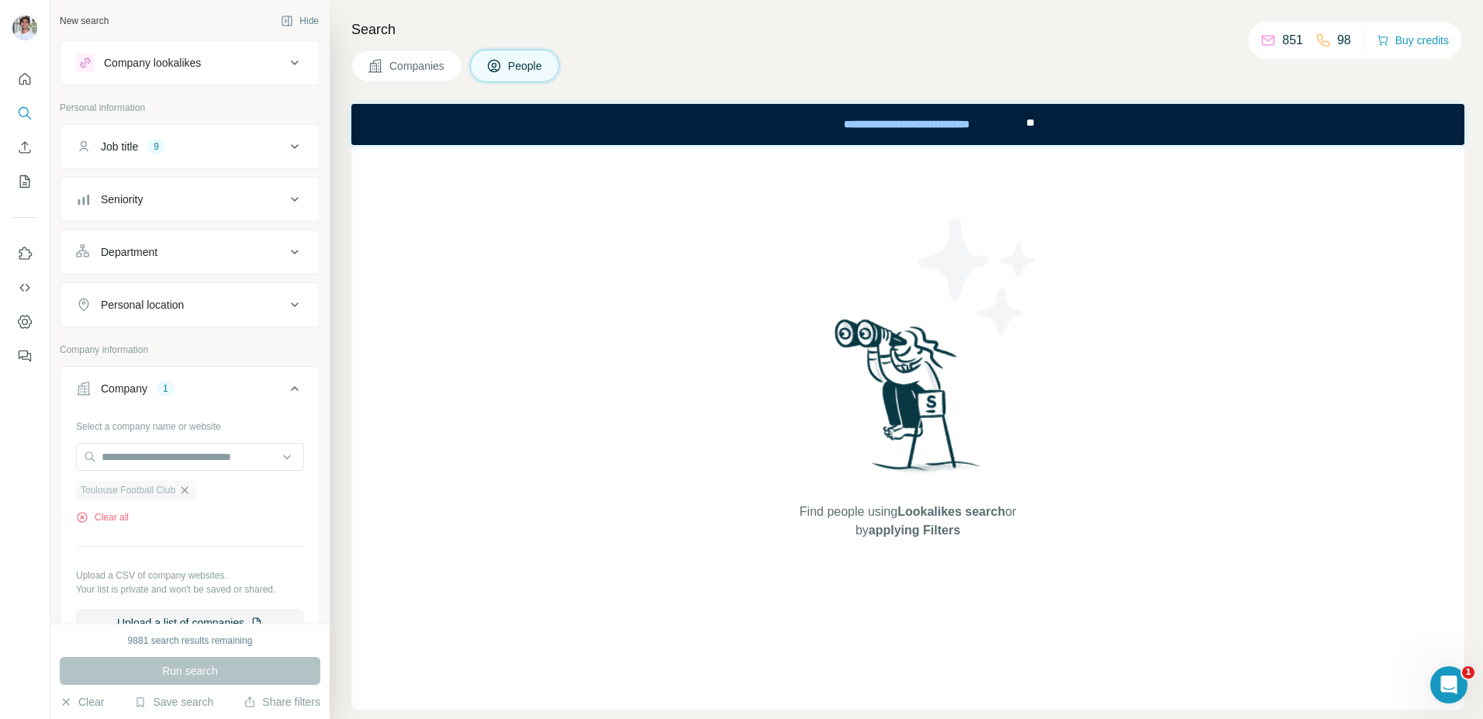
click at [191, 486] on icon "button" at bounding box center [184, 490] width 12 height 12
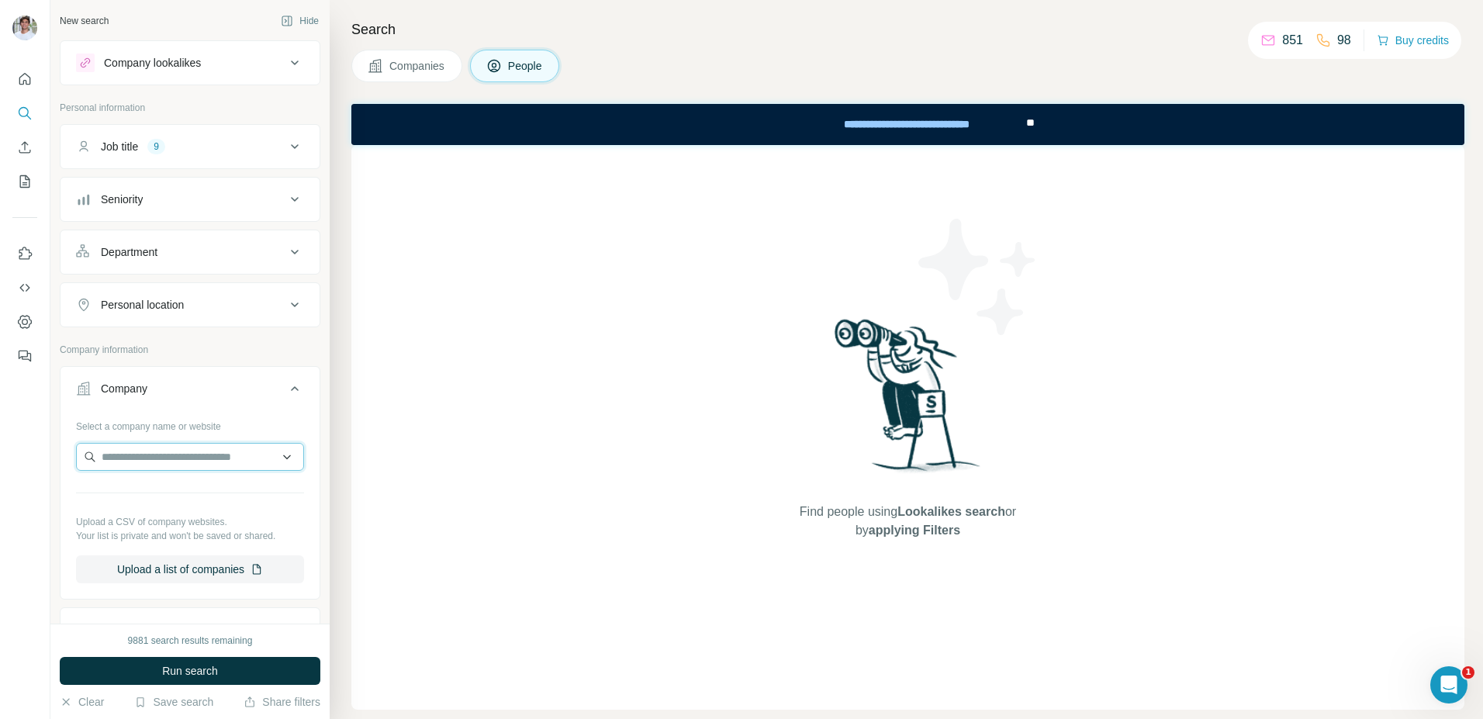
click at [192, 457] on input "text" at bounding box center [190, 457] width 228 height 28
click at [241, 458] on input "**********" at bounding box center [190, 457] width 228 height 28
drag, startPoint x: 244, startPoint y: 464, endPoint x: 16, endPoint y: 451, distance: 229.1
click at [15, 451] on div "**********" at bounding box center [741, 359] width 1483 height 719
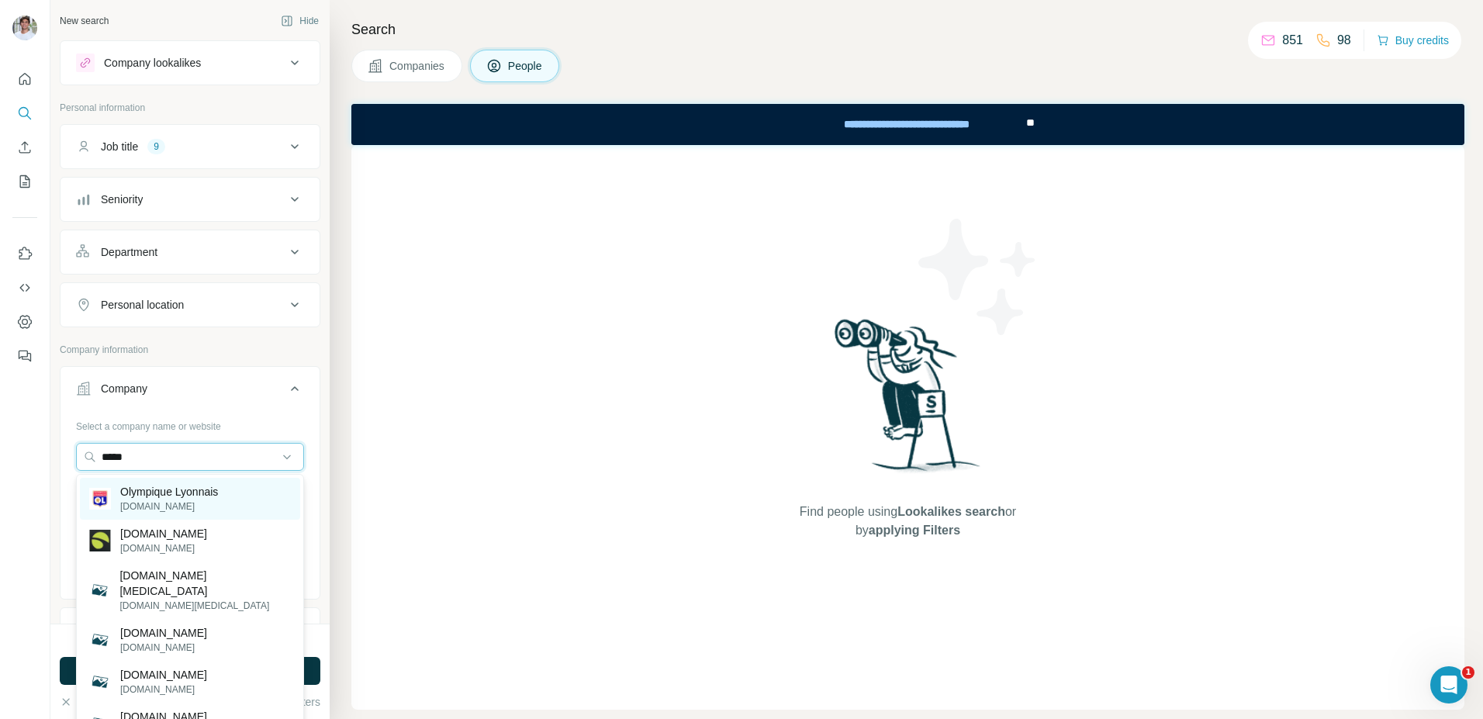
type input "*****"
click at [128, 506] on p "[DOMAIN_NAME]" at bounding box center [169, 506] width 98 height 14
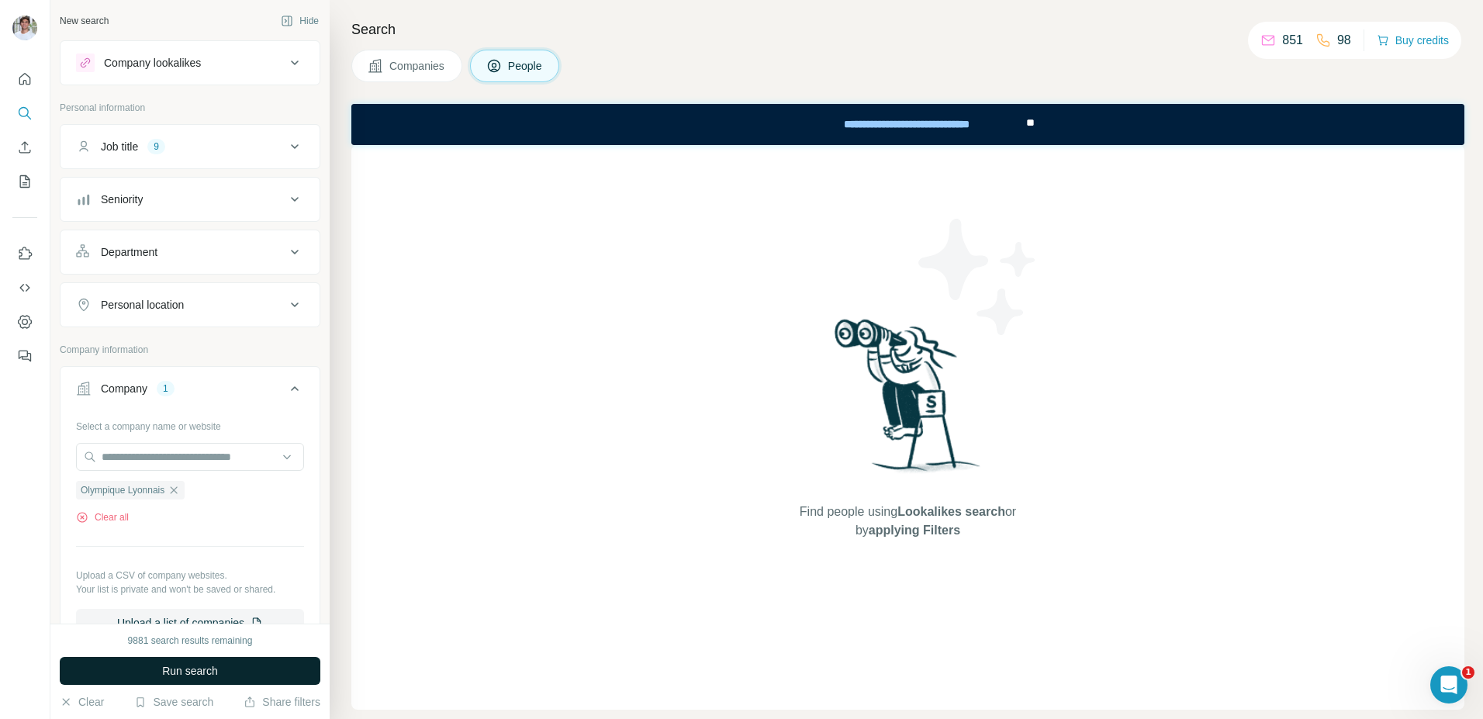
click at [157, 618] on button "Run search" at bounding box center [190, 671] width 261 height 28
click at [179, 488] on icon "button" at bounding box center [174, 490] width 12 height 12
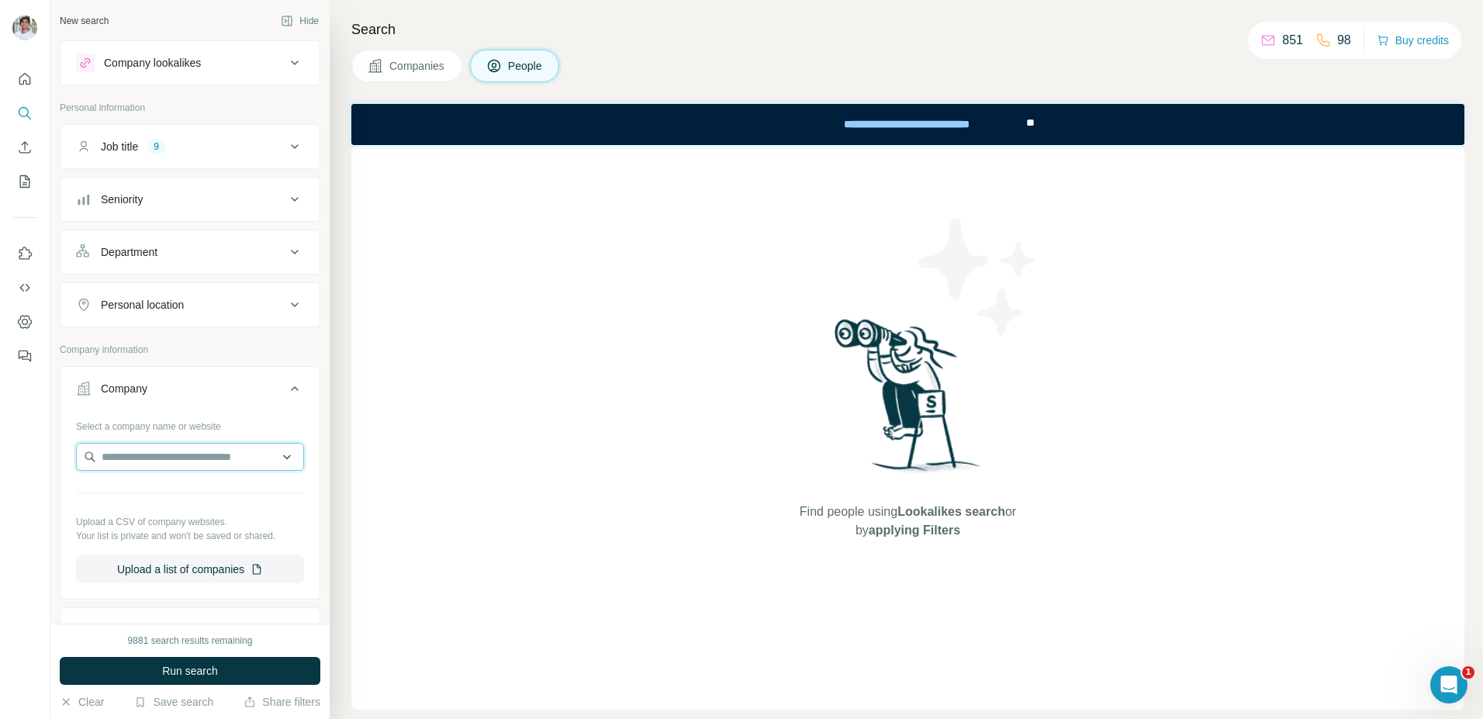
click at [181, 459] on input "text" at bounding box center [190, 457] width 228 height 28
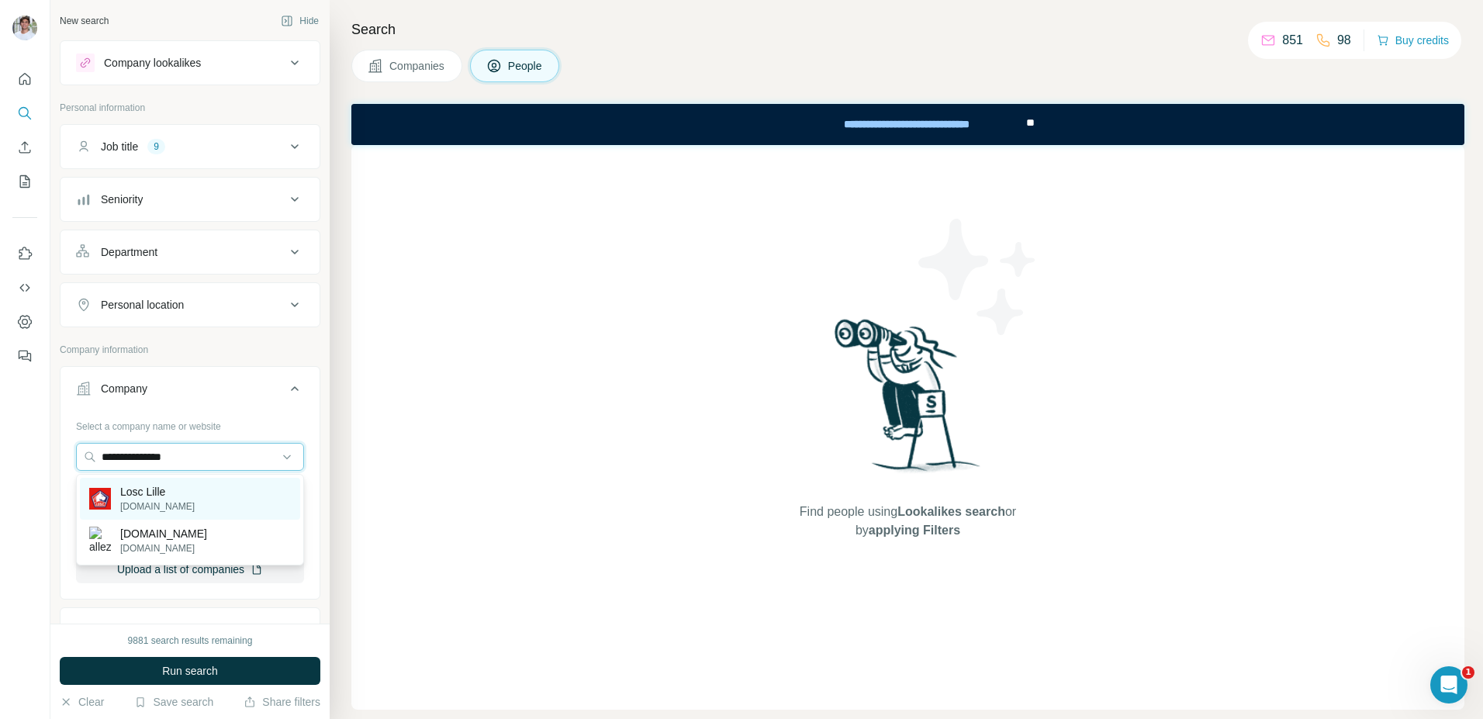
type input "**********"
click at [172, 489] on div "Losc Lille [DOMAIN_NAME]" at bounding box center [190, 499] width 220 height 42
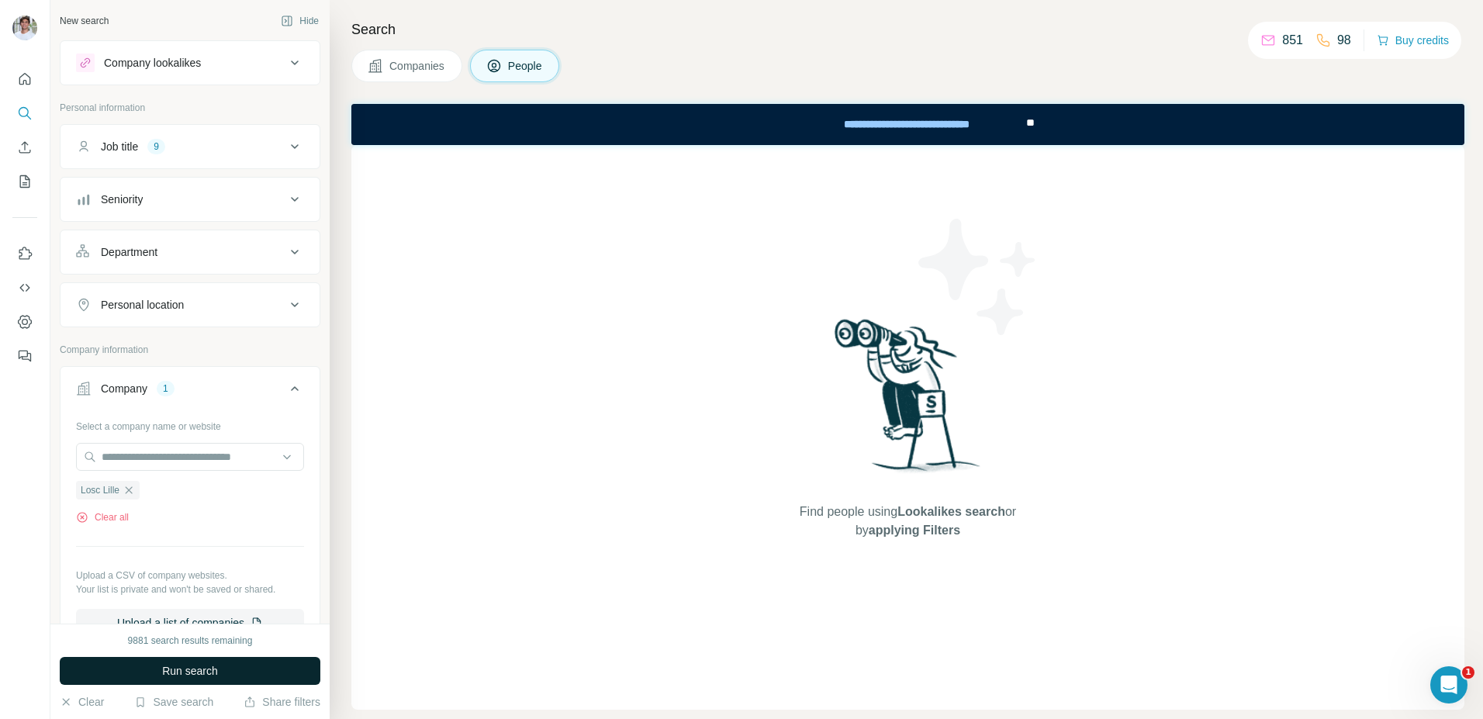
click at [158, 618] on button "Run search" at bounding box center [190, 671] width 261 height 28
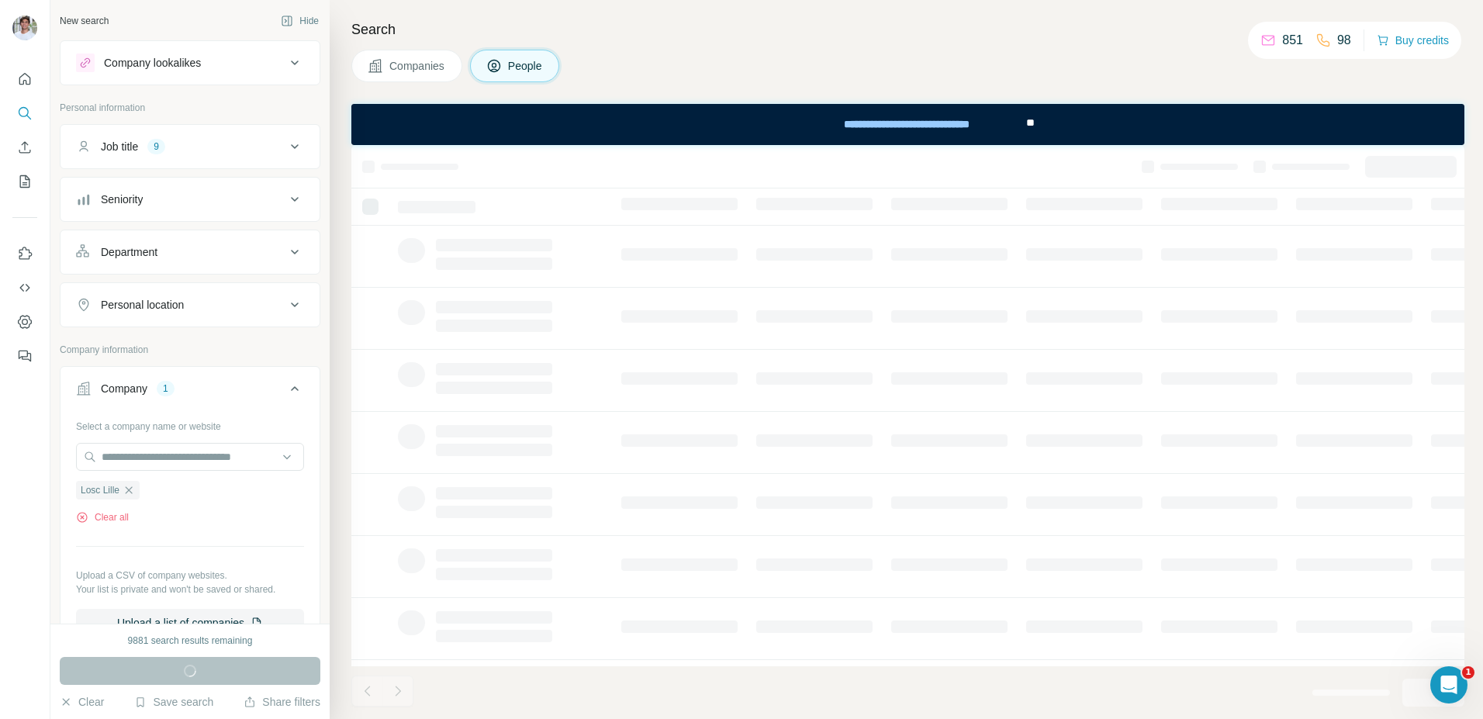
click at [400, 95] on div "Search Companies People" at bounding box center [906, 359] width 1153 height 719
click at [403, 71] on span "Companies" at bounding box center [417, 66] width 57 height 16
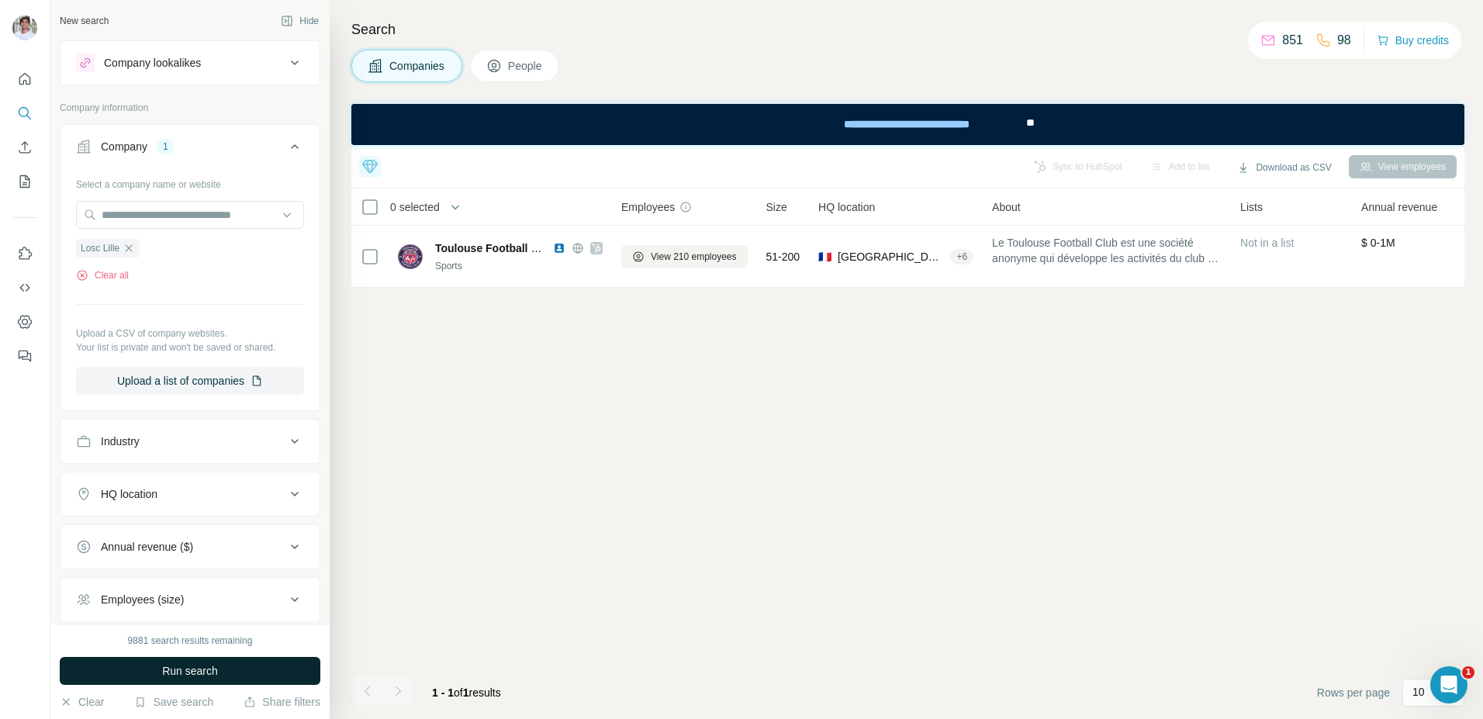
click at [184, 618] on span "Run search" at bounding box center [190, 671] width 56 height 16
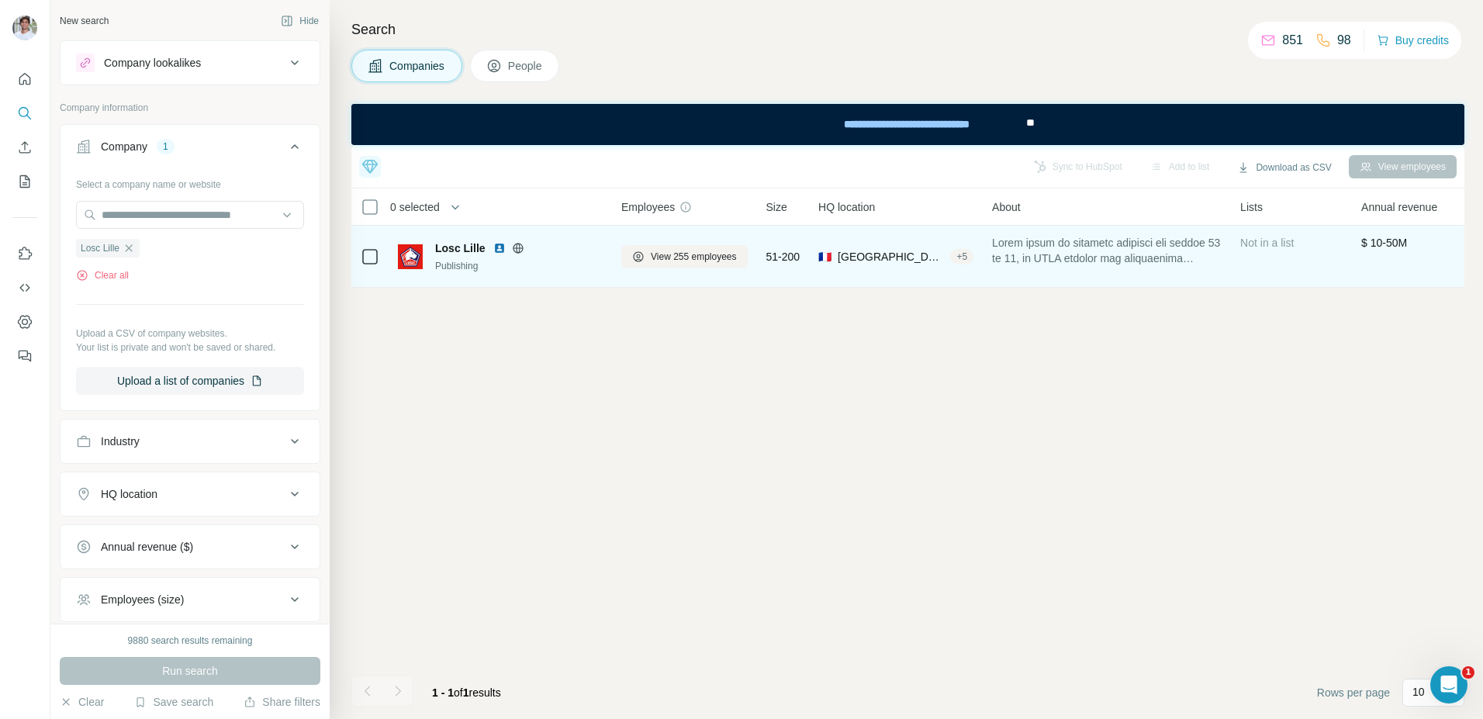
click at [498, 249] on img at bounding box center [499, 248] width 12 height 12
click at [698, 251] on span "View 255 employees" at bounding box center [694, 257] width 86 height 14
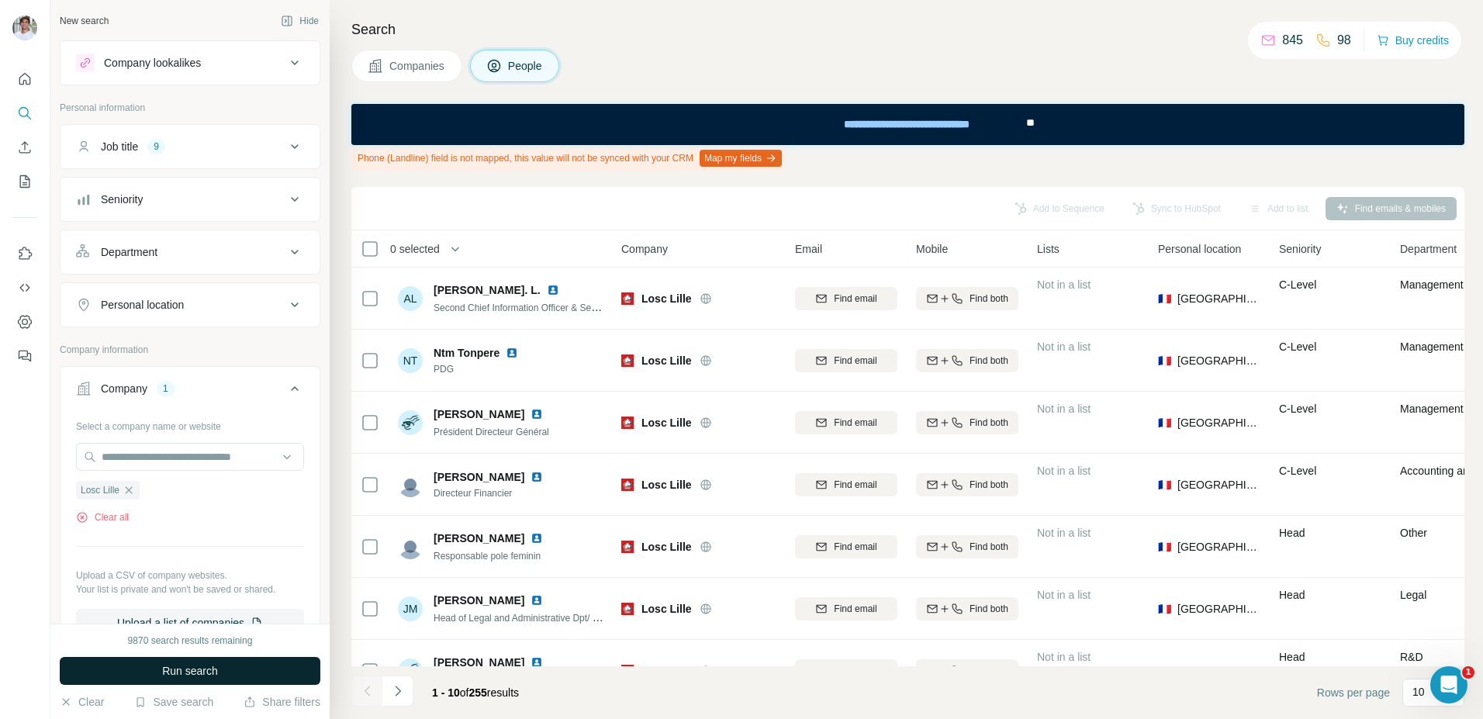
click at [261, 618] on button "Run search" at bounding box center [190, 671] width 261 height 28
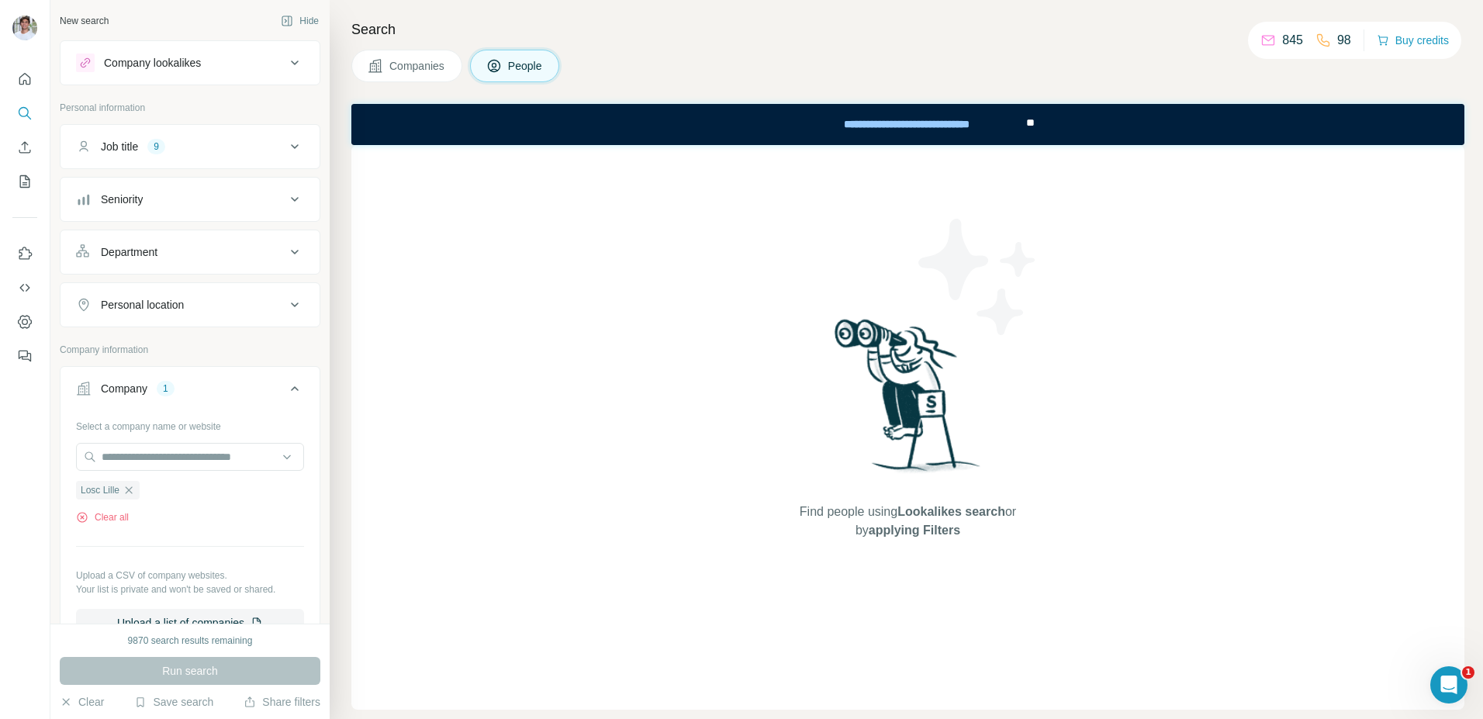
click at [411, 60] on span "Companies" at bounding box center [417, 66] width 57 height 16
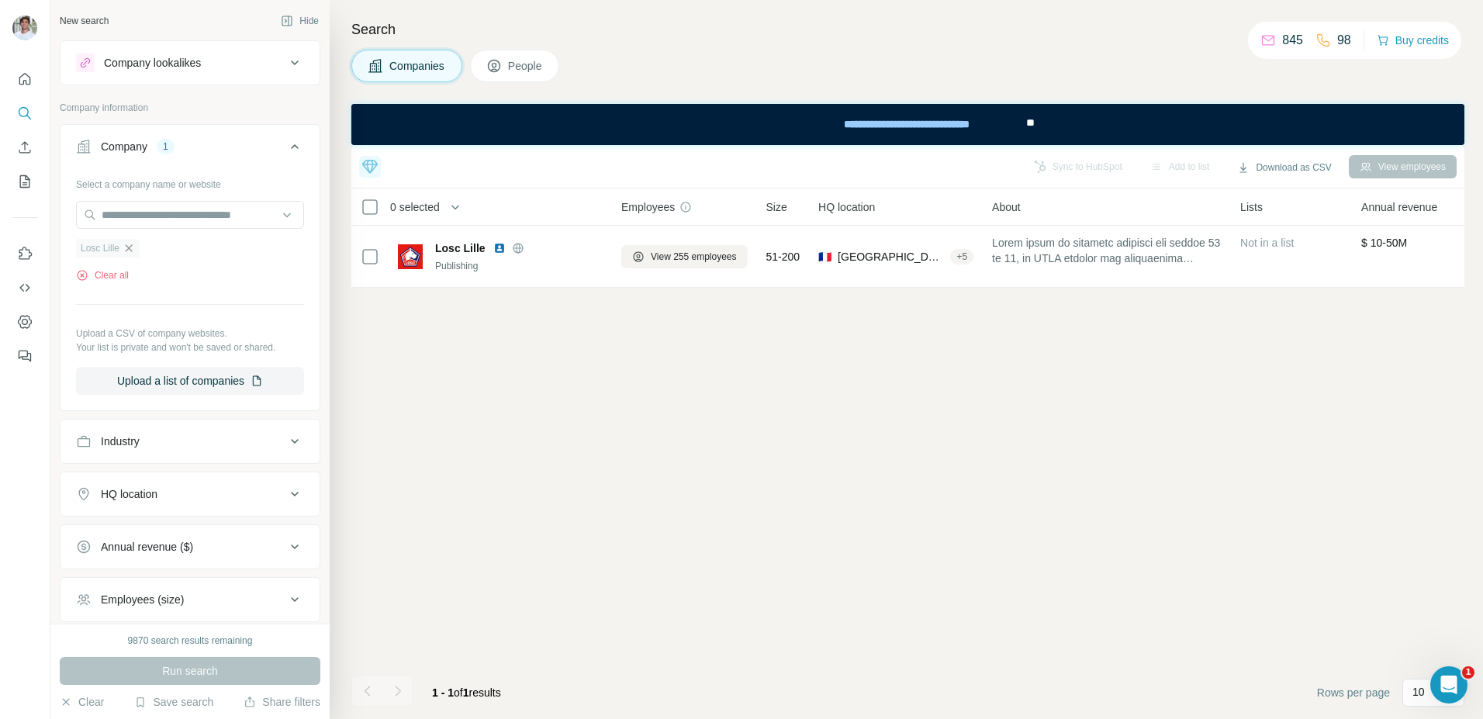
click at [134, 250] on icon "button" at bounding box center [129, 248] width 12 height 12
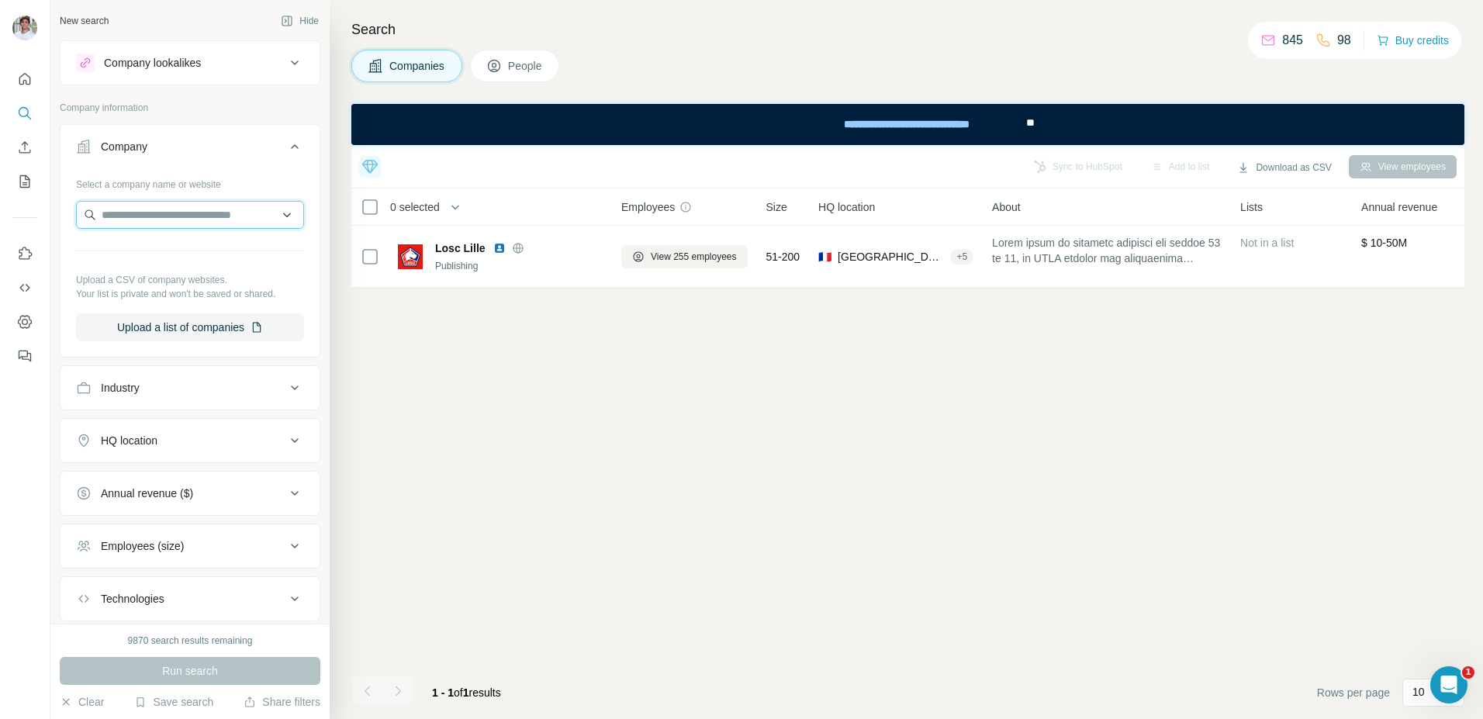
click at [168, 208] on input "text" at bounding box center [190, 215] width 228 height 28
type input "**********"
click at [176, 247] on div "Type to search" at bounding box center [190, 251] width 220 height 31
click at [205, 208] on input "text" at bounding box center [190, 215] width 228 height 28
paste input "**********"
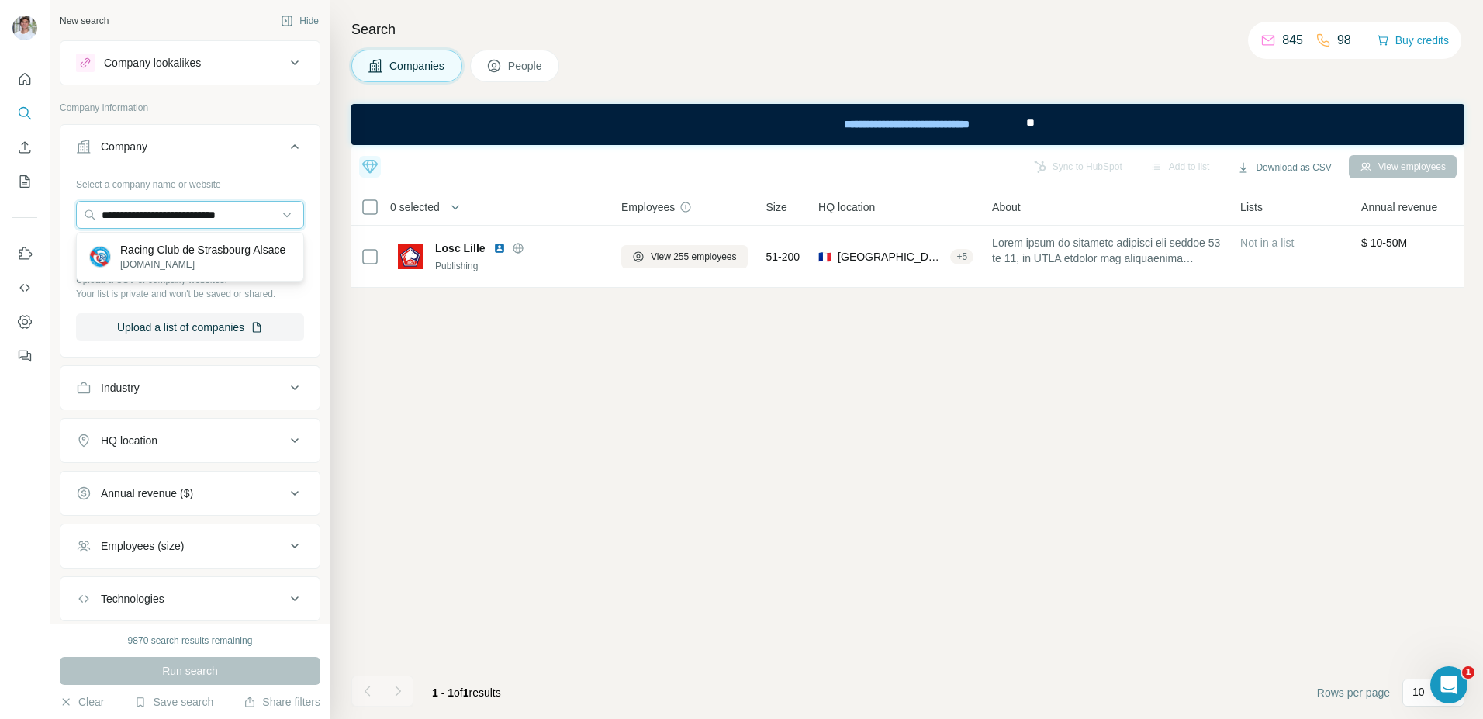
type input "**********"
click at [205, 245] on p "Racing Club de Strasbourg Alsace" at bounding box center [202, 250] width 165 height 16
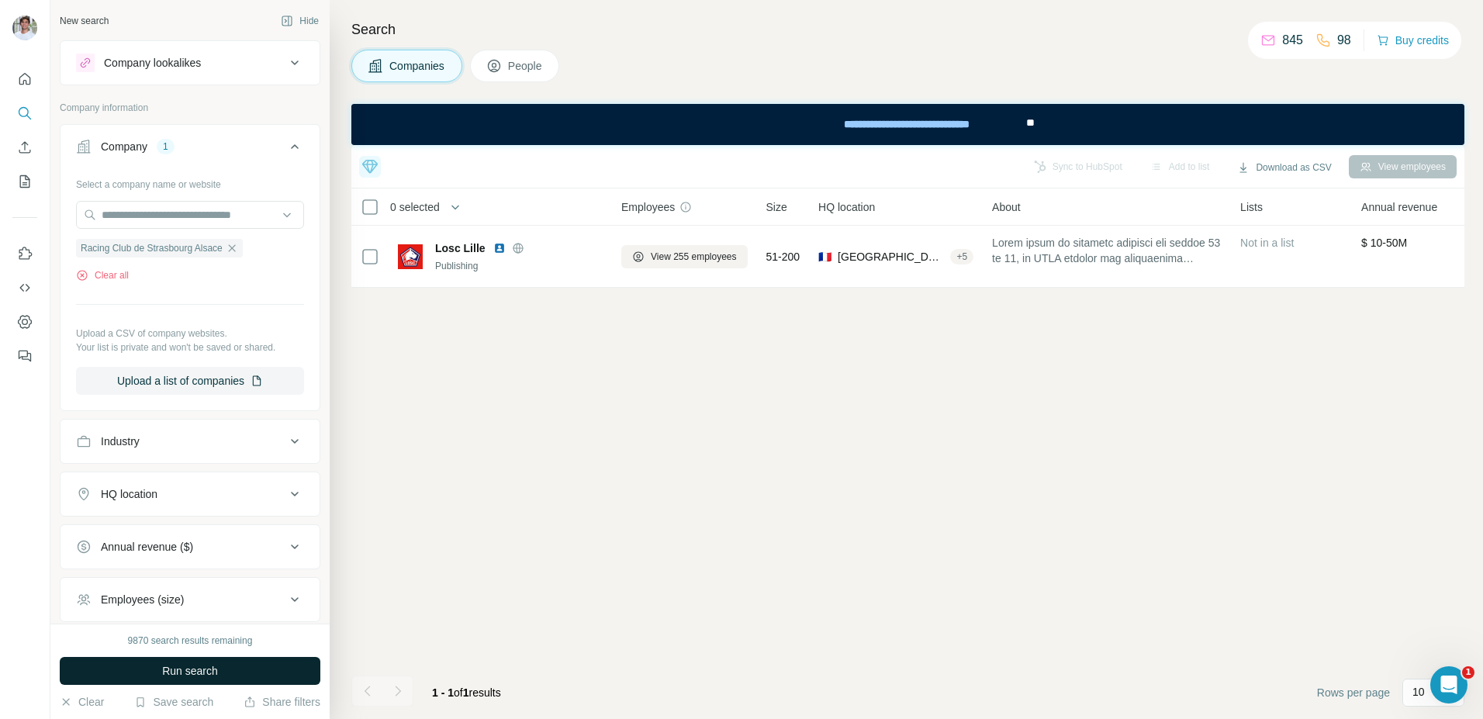
click at [233, 618] on button "Run search" at bounding box center [190, 671] width 261 height 28
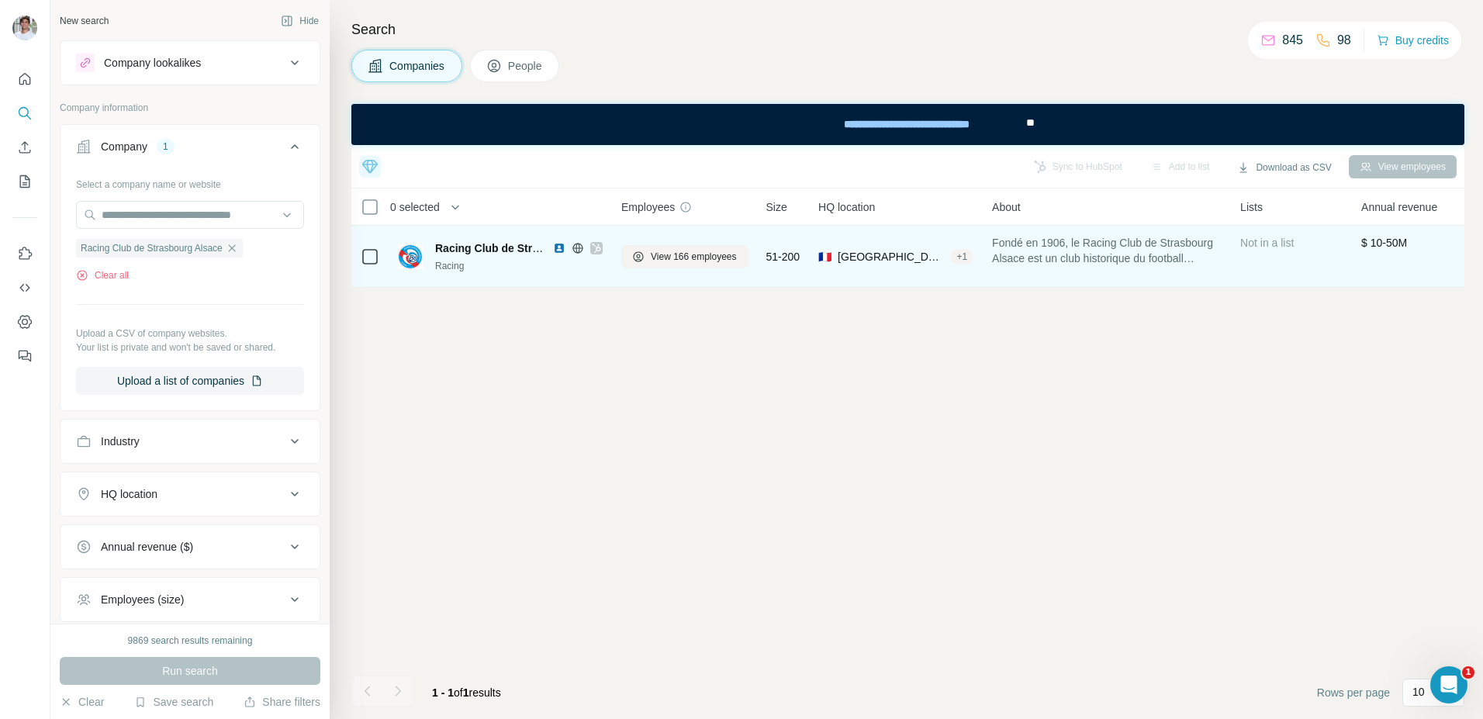
click at [558, 247] on img at bounding box center [559, 248] width 12 height 12
click at [648, 257] on button "View 166 employees" at bounding box center [684, 256] width 126 height 23
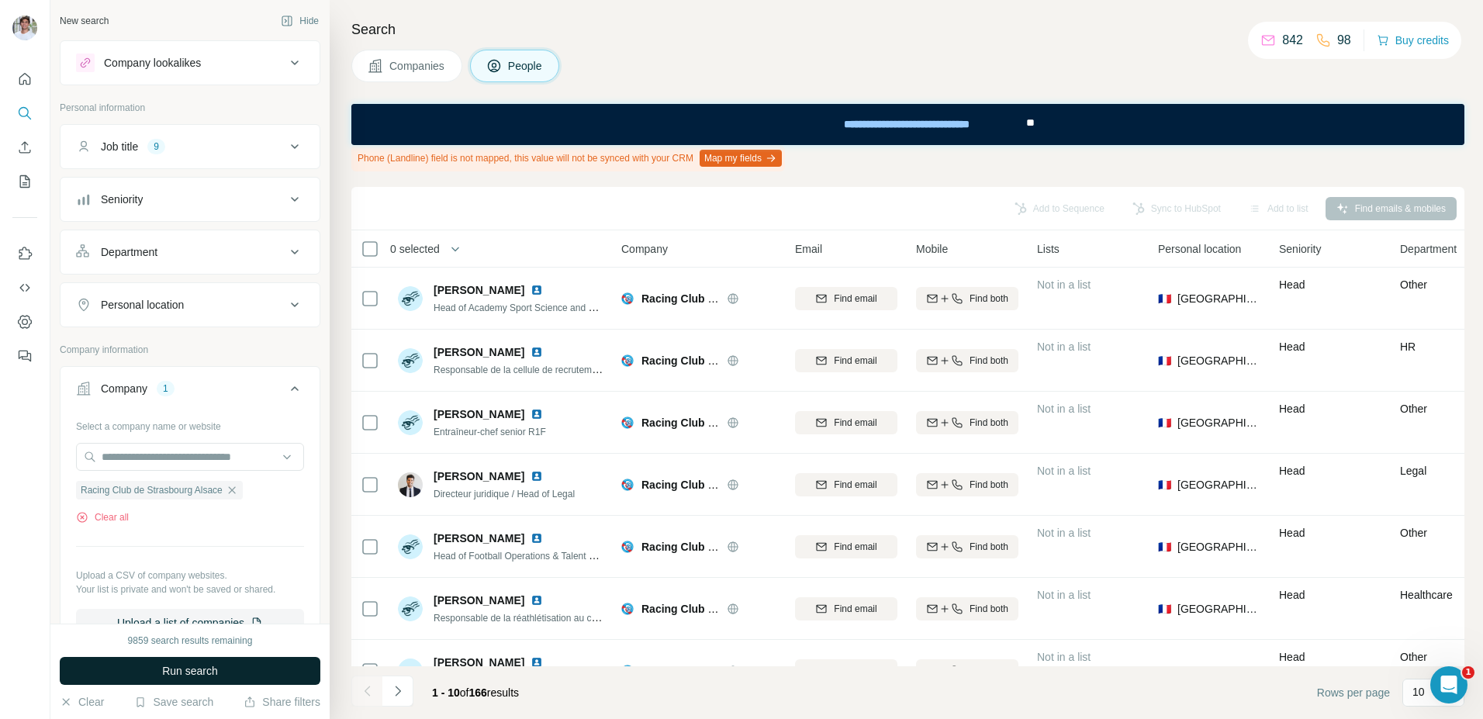
click at [183, 618] on span "Run search" at bounding box center [190, 671] width 56 height 16
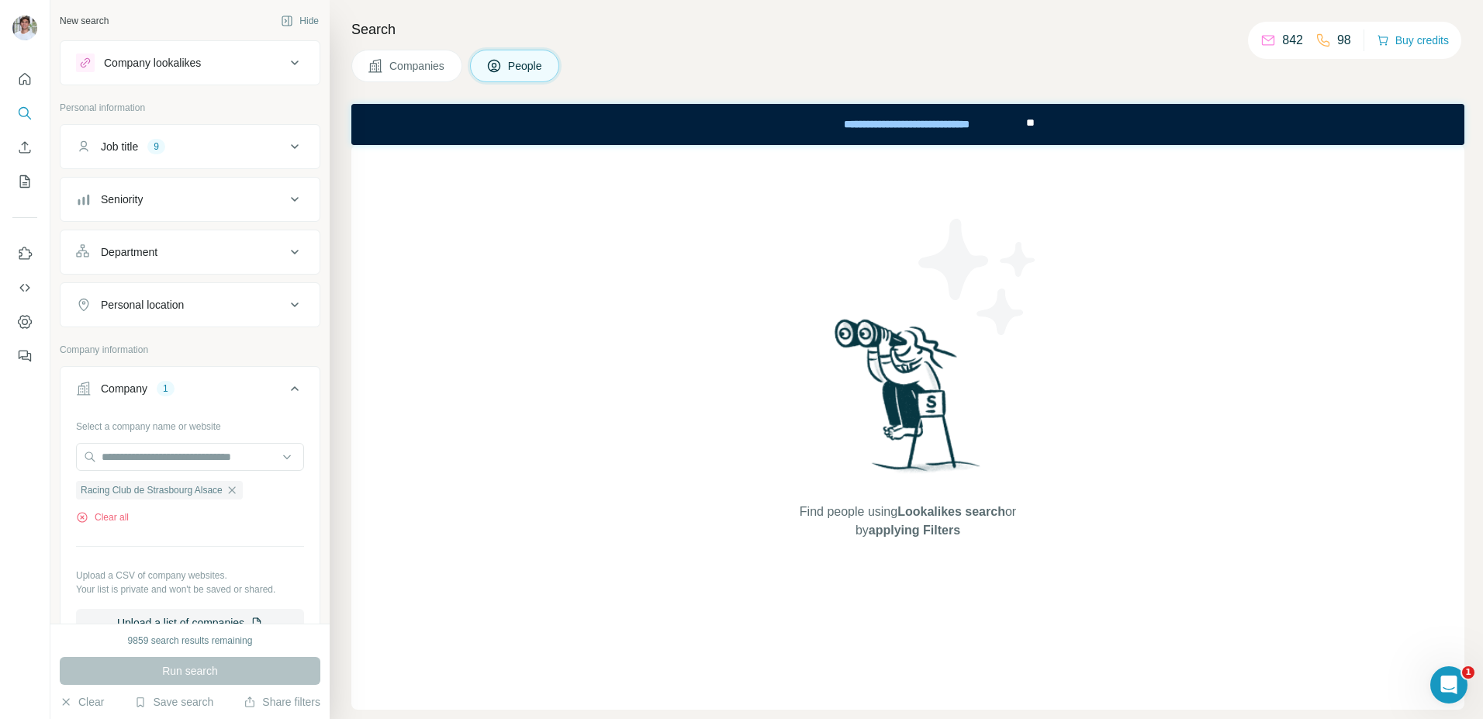
click at [405, 75] on button "Companies" at bounding box center [406, 66] width 111 height 33
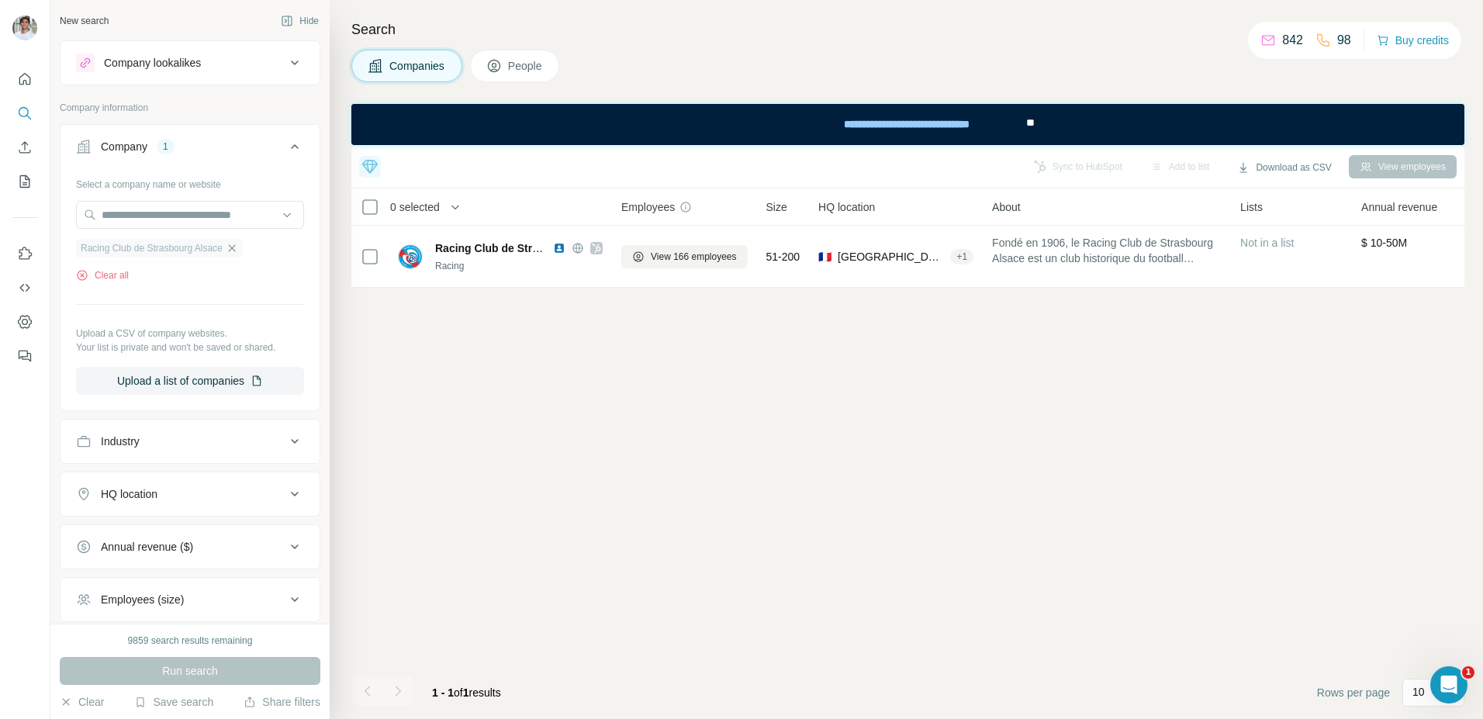
click at [238, 244] on icon "button" at bounding box center [232, 248] width 12 height 12
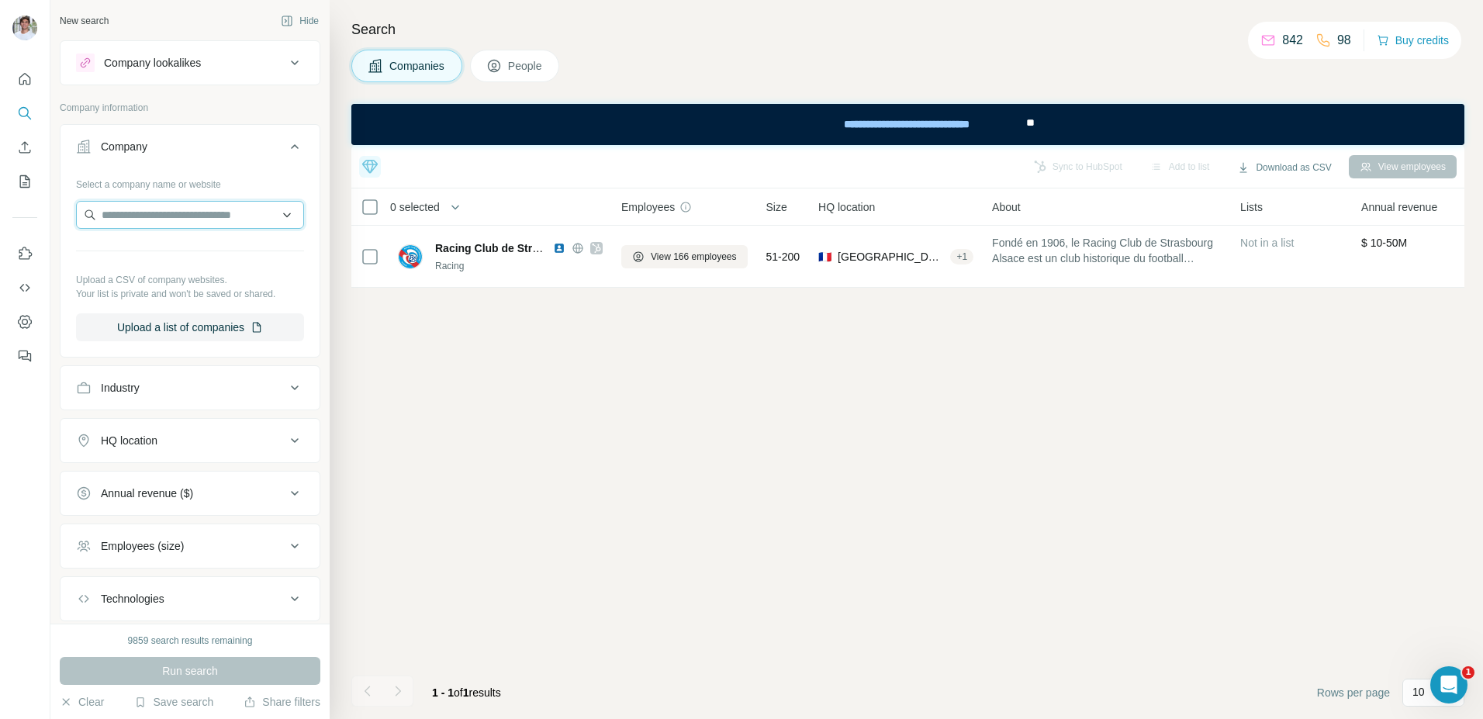
click at [241, 221] on input "text" at bounding box center [190, 215] width 228 height 28
type input "**********"
click at [219, 250] on div "OGC Nice [DOMAIN_NAME]" at bounding box center [190, 257] width 220 height 42
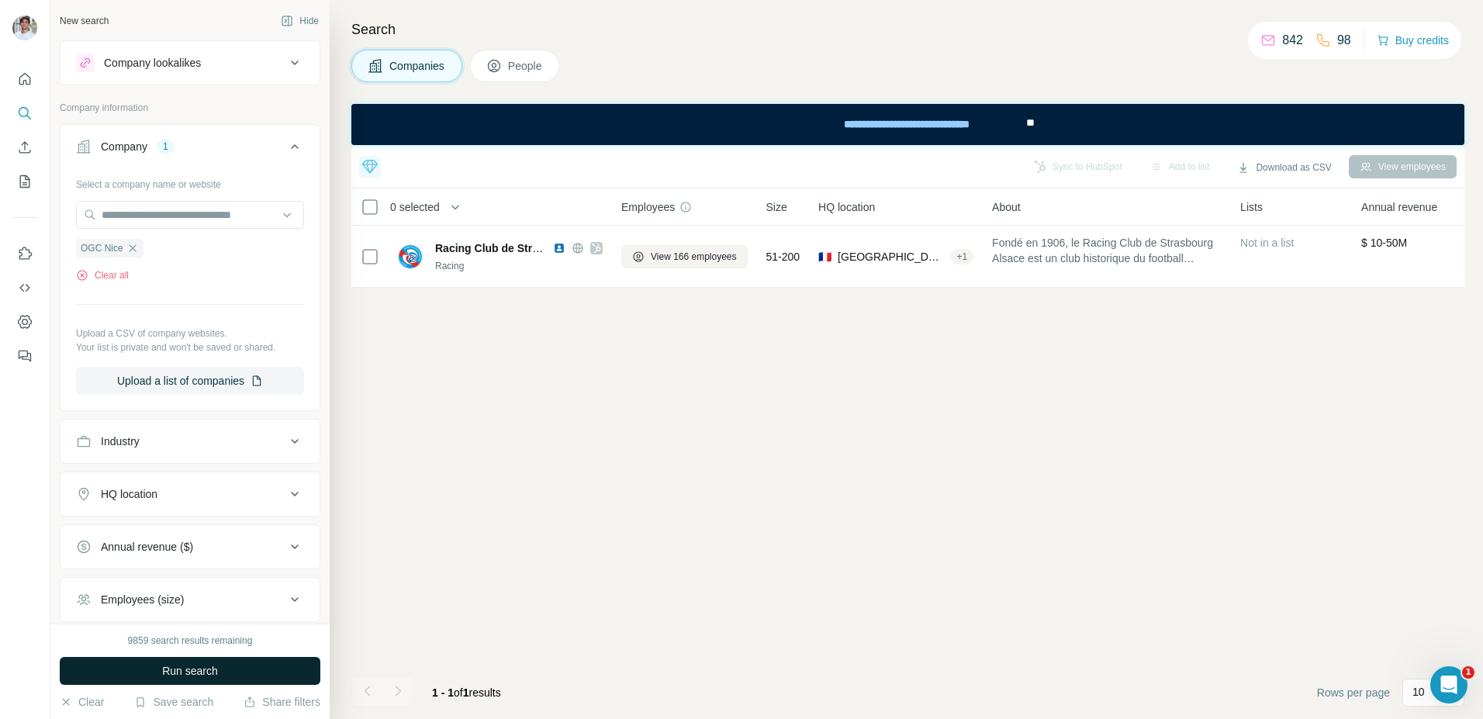
click at [202, 618] on span "Run search" at bounding box center [190, 671] width 56 height 16
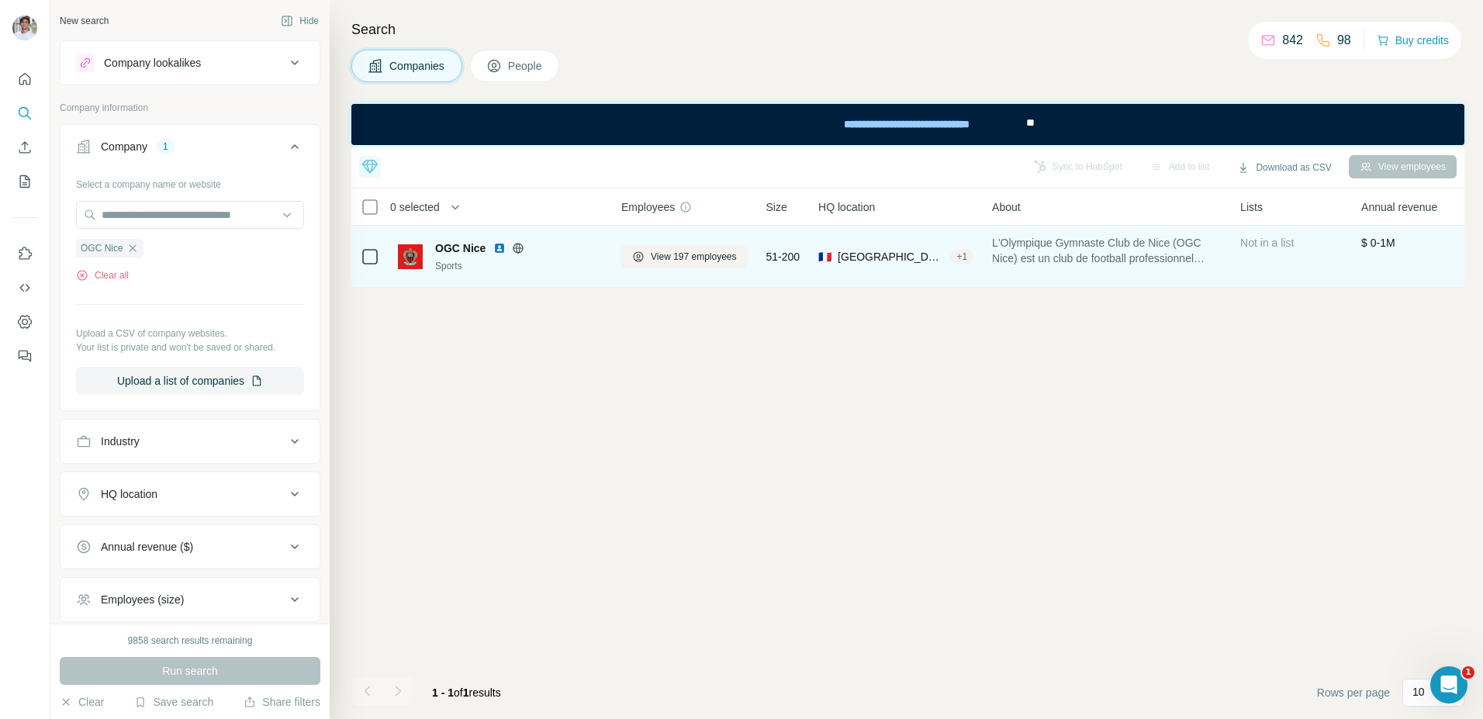
click at [499, 251] on img at bounding box center [499, 248] width 12 height 12
click at [710, 251] on span "View 197 employees" at bounding box center [694, 257] width 86 height 14
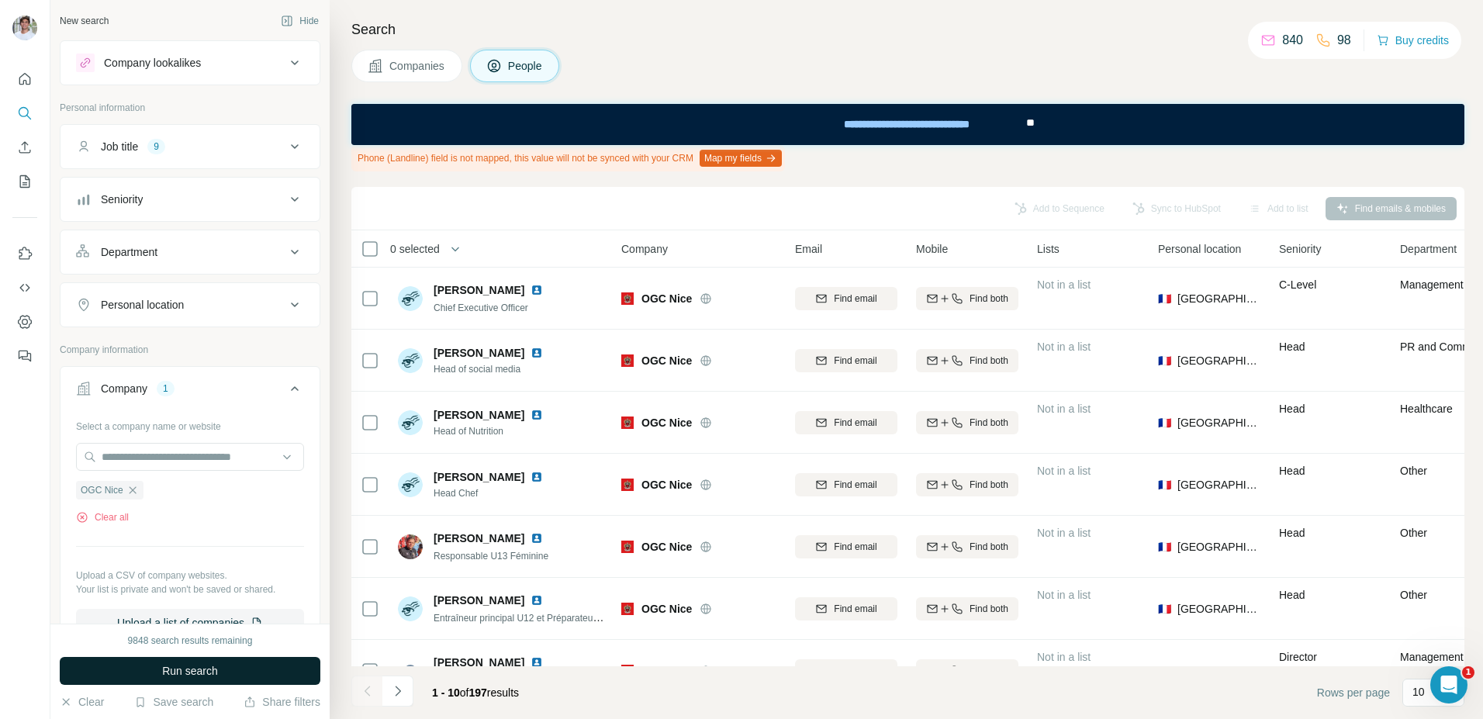
click at [204, 618] on span "Run search" at bounding box center [190, 671] width 56 height 16
